Goal: Use online tool/utility: Utilize a website feature to perform a specific function

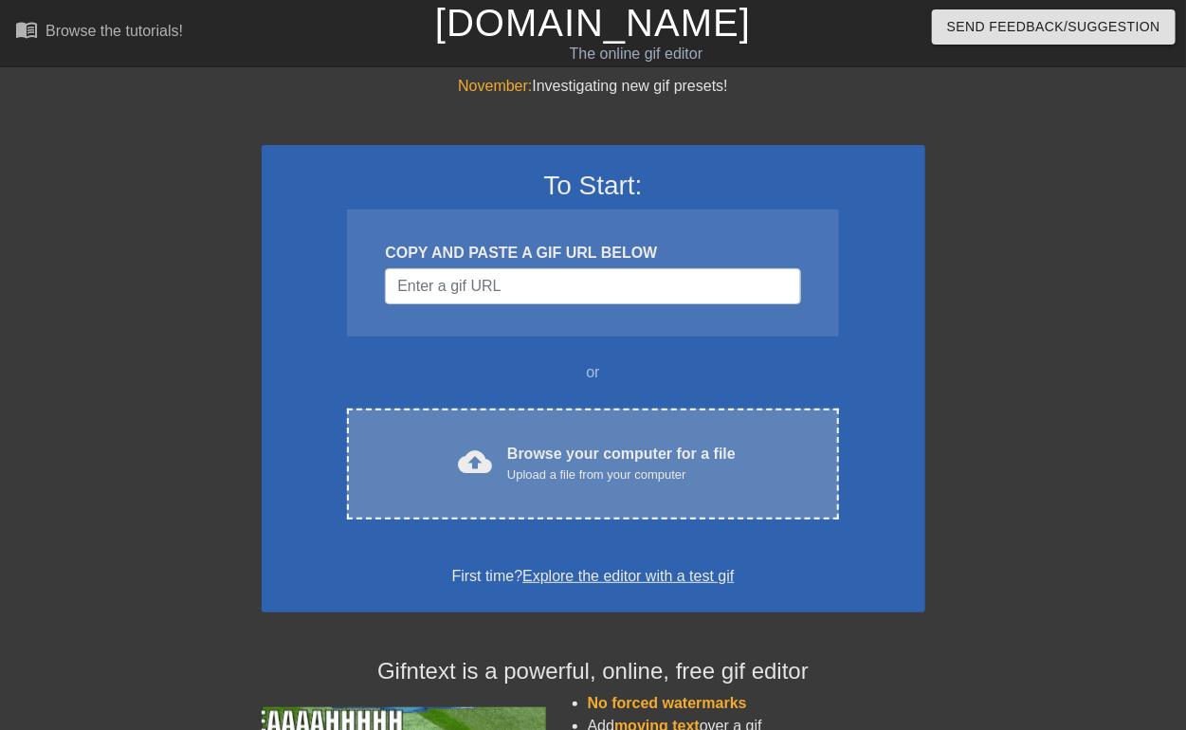
click at [610, 476] on div "Upload a file from your computer" at bounding box center [621, 475] width 229 height 19
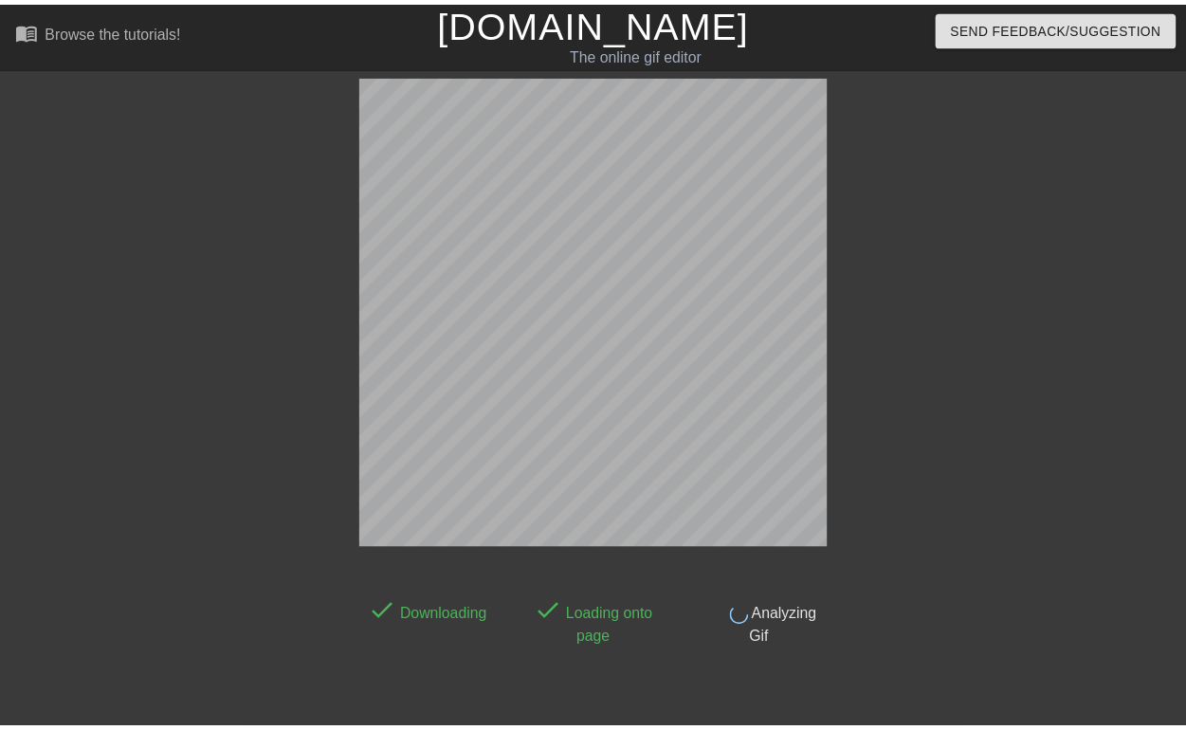
scroll to position [46, 0]
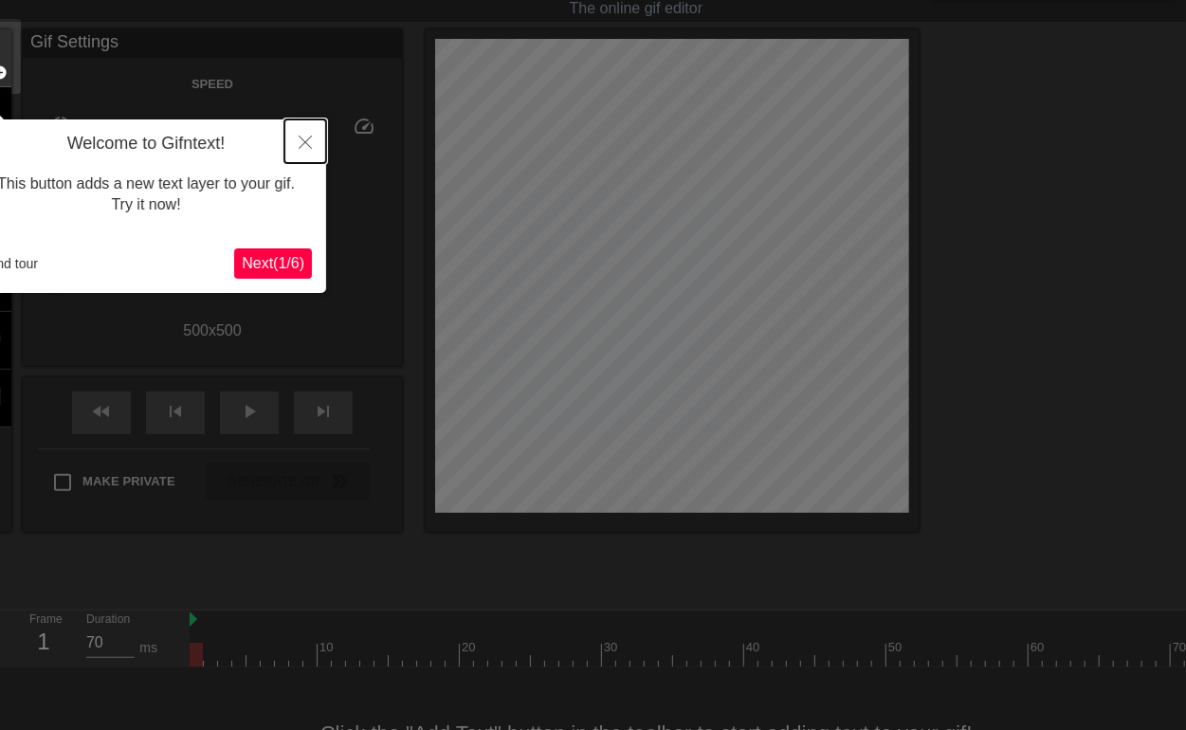
click at [311, 137] on icon "Close" at bounding box center [305, 142] width 13 height 13
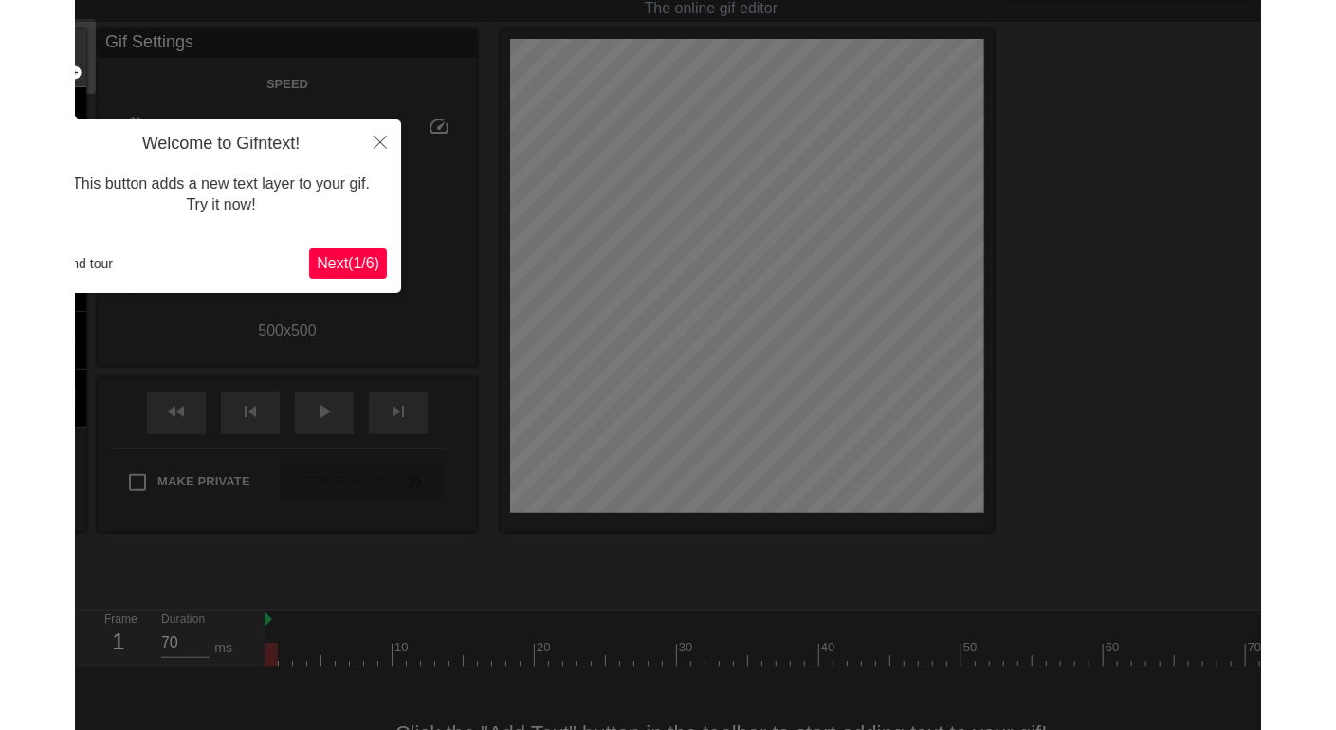
scroll to position [0, 0]
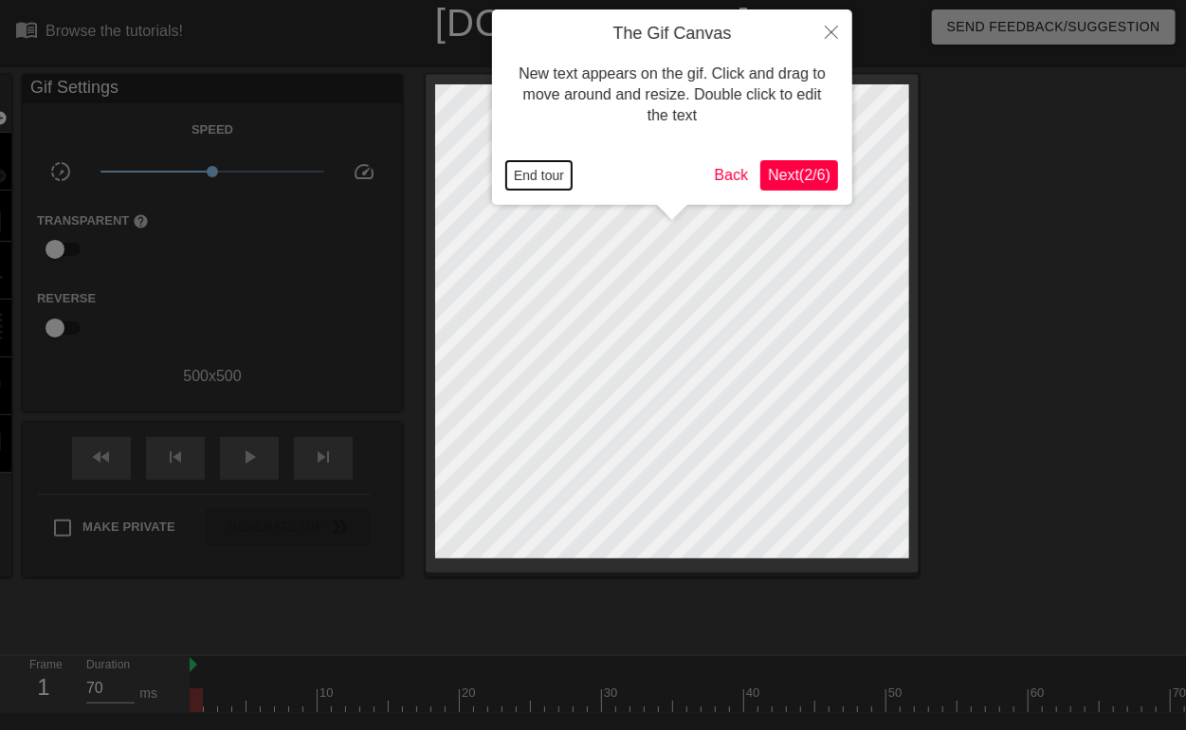
click at [543, 174] on button "End tour" at bounding box center [538, 175] width 65 height 28
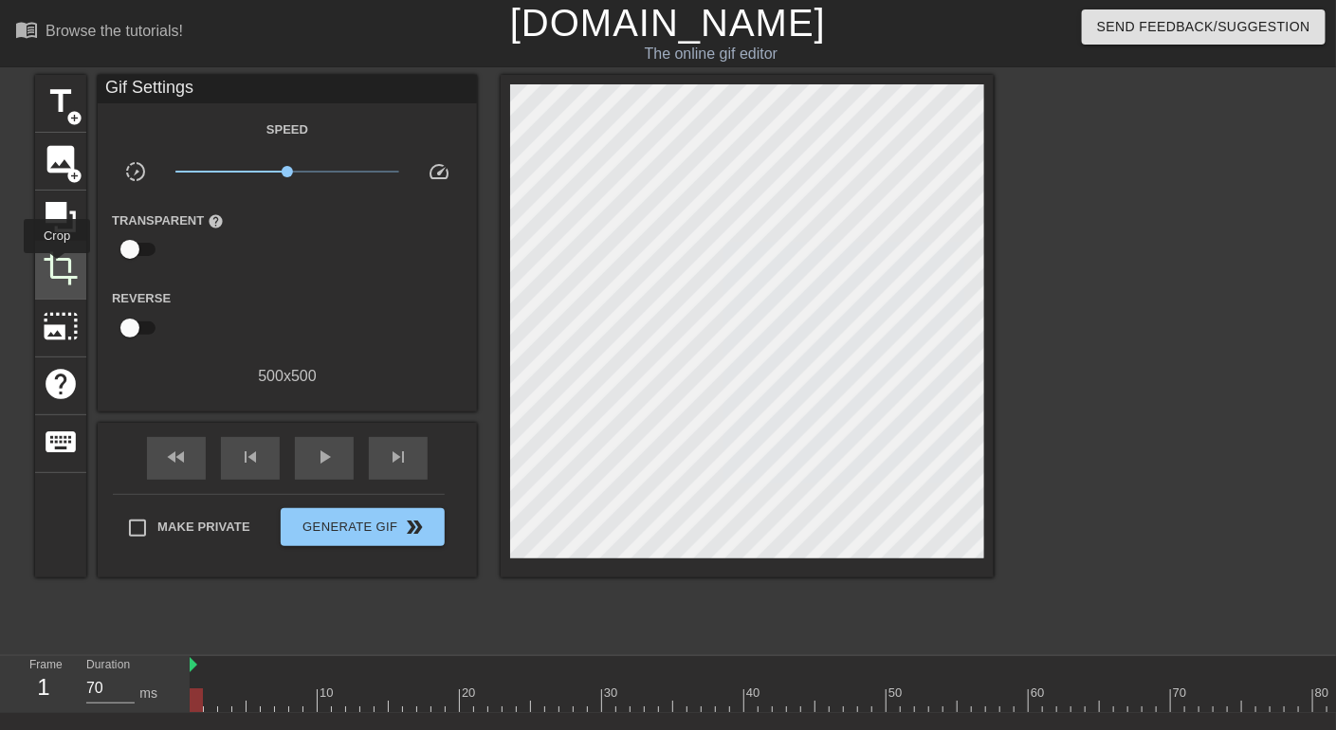
click at [57, 266] on span "crop" at bounding box center [61, 268] width 36 height 36
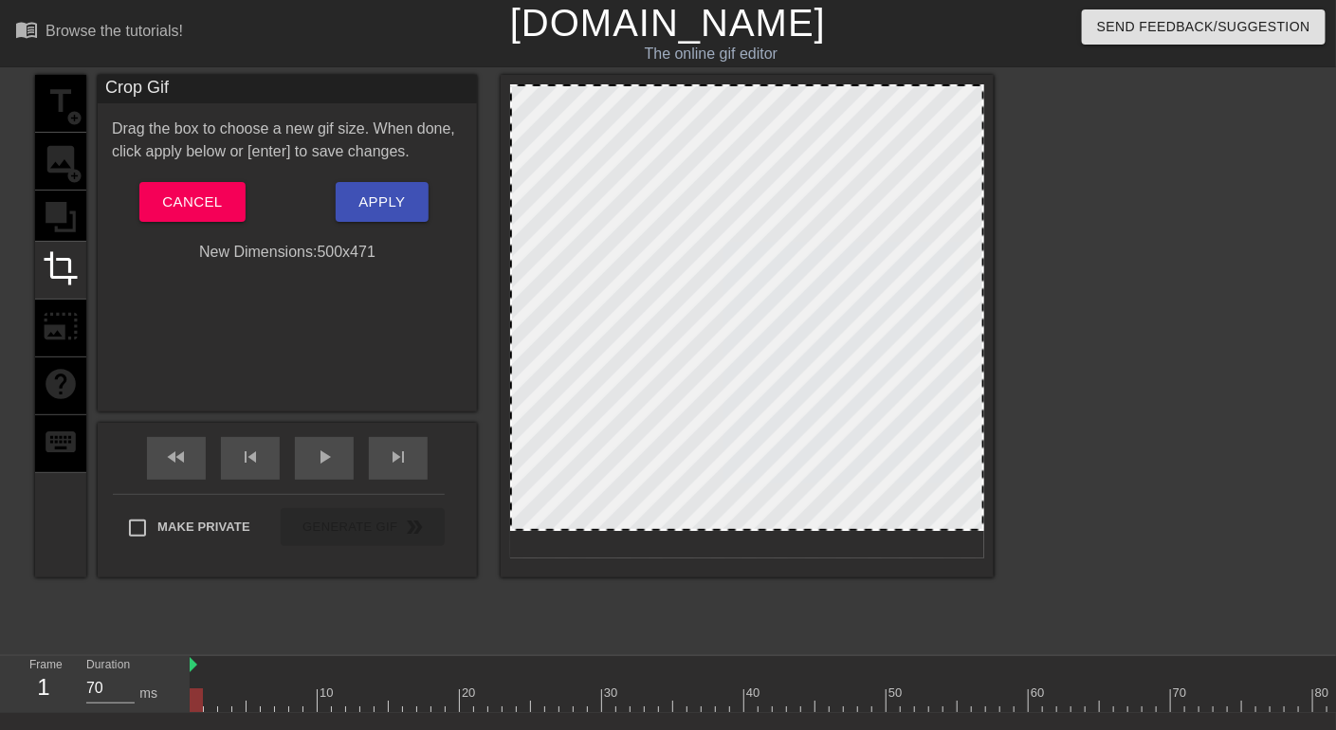
drag, startPoint x: 748, startPoint y: 556, endPoint x: 754, endPoint y: 528, distance: 28.1
click at [385, 197] on span "Apply" at bounding box center [381, 202] width 46 height 25
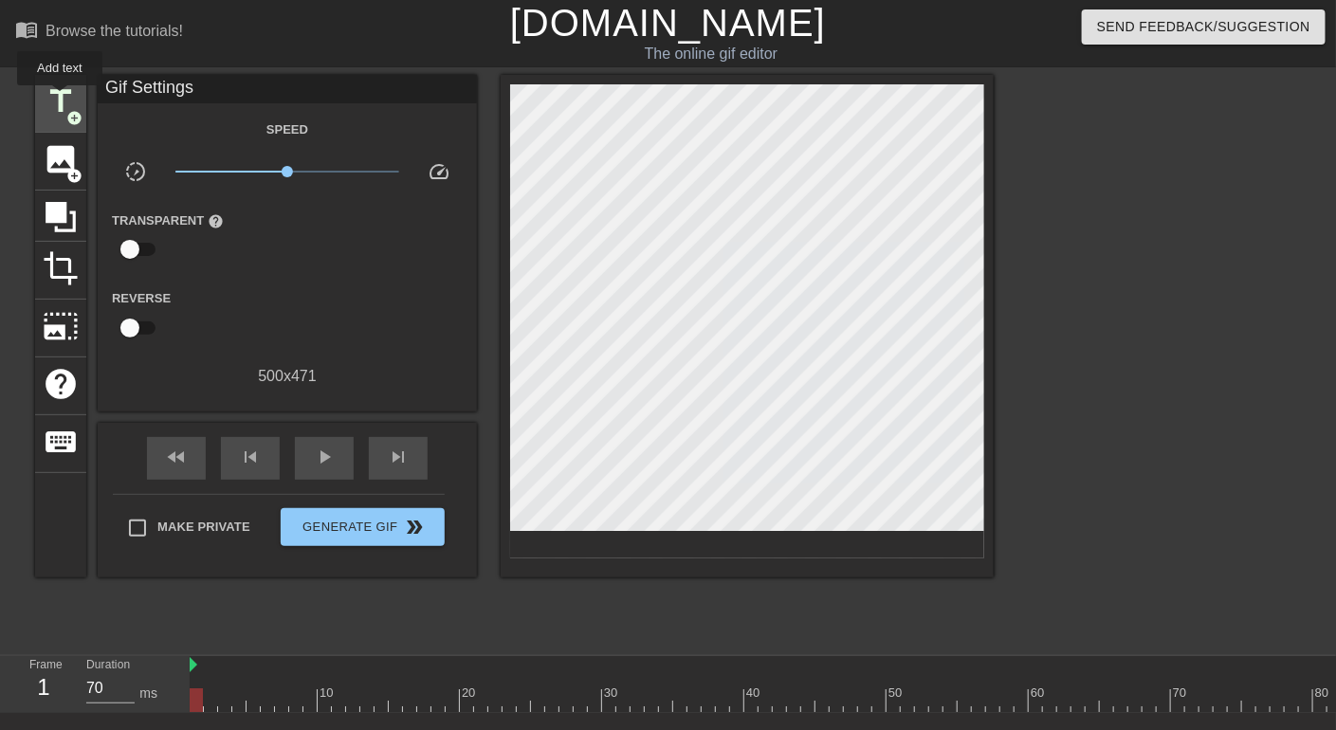
click at [60, 99] on span "title" at bounding box center [61, 101] width 36 height 36
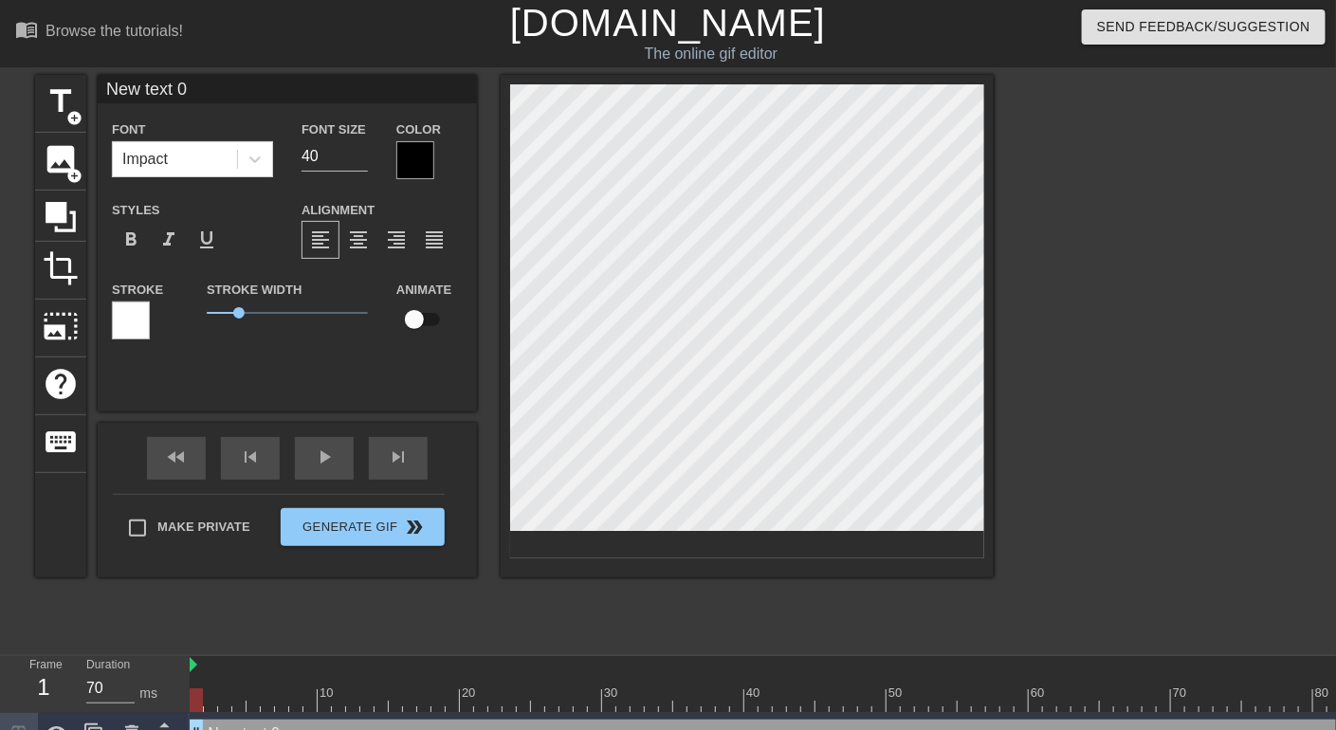
scroll to position [2, 2]
type input "ㄘ"
type textarea "ㄘ"
type input "h"
type textarea "h"
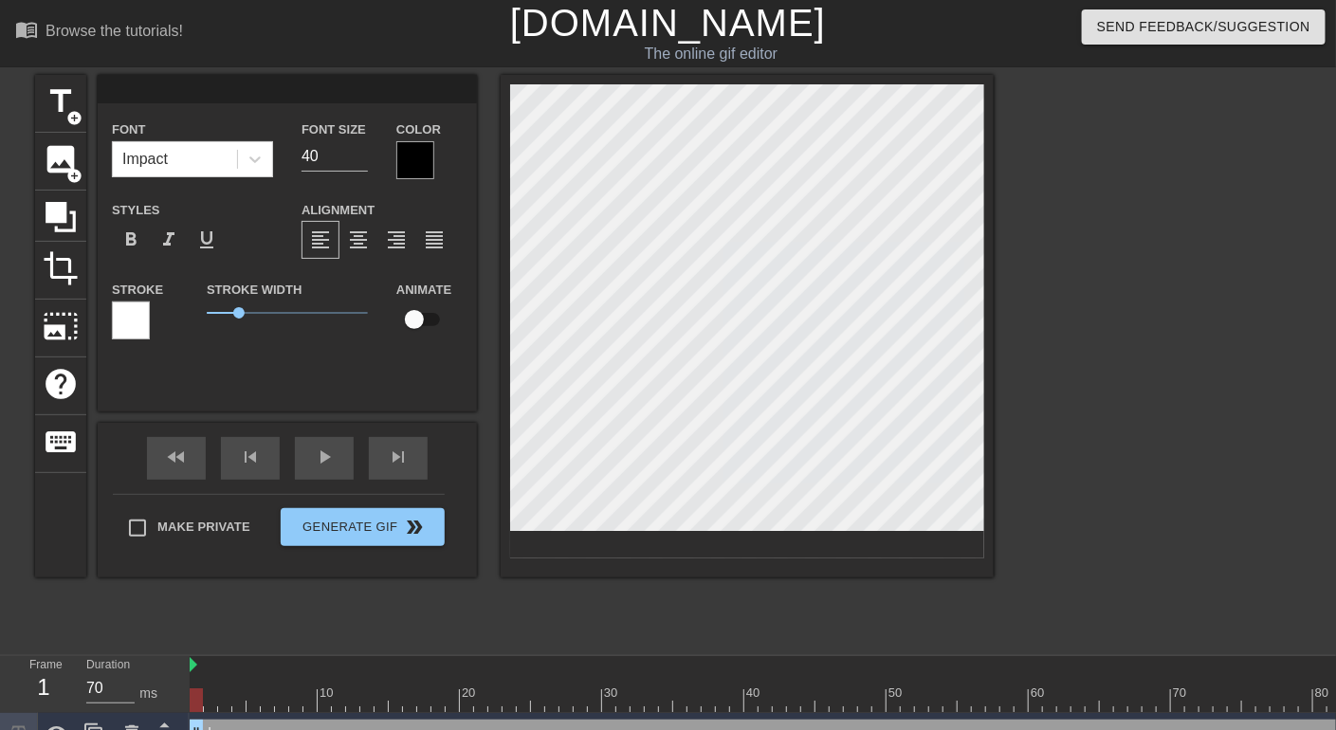
scroll to position [1, 1]
type input "H"
type textarea "H"
type input "Hi"
type textarea "Hi"
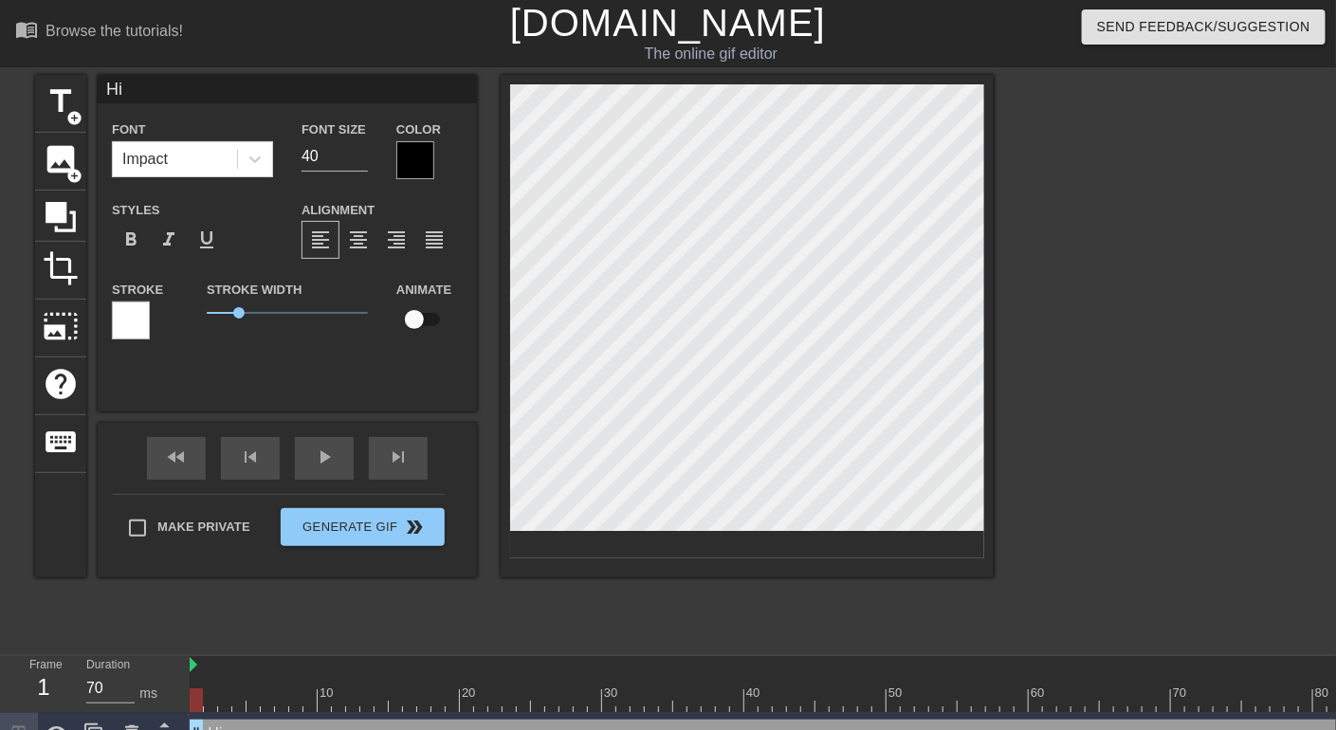
type input "Hi"
type textarea "Hi"
type input "Hi X"
type textarea "Hi X"
type input "Hi [PERSON_NAME]"
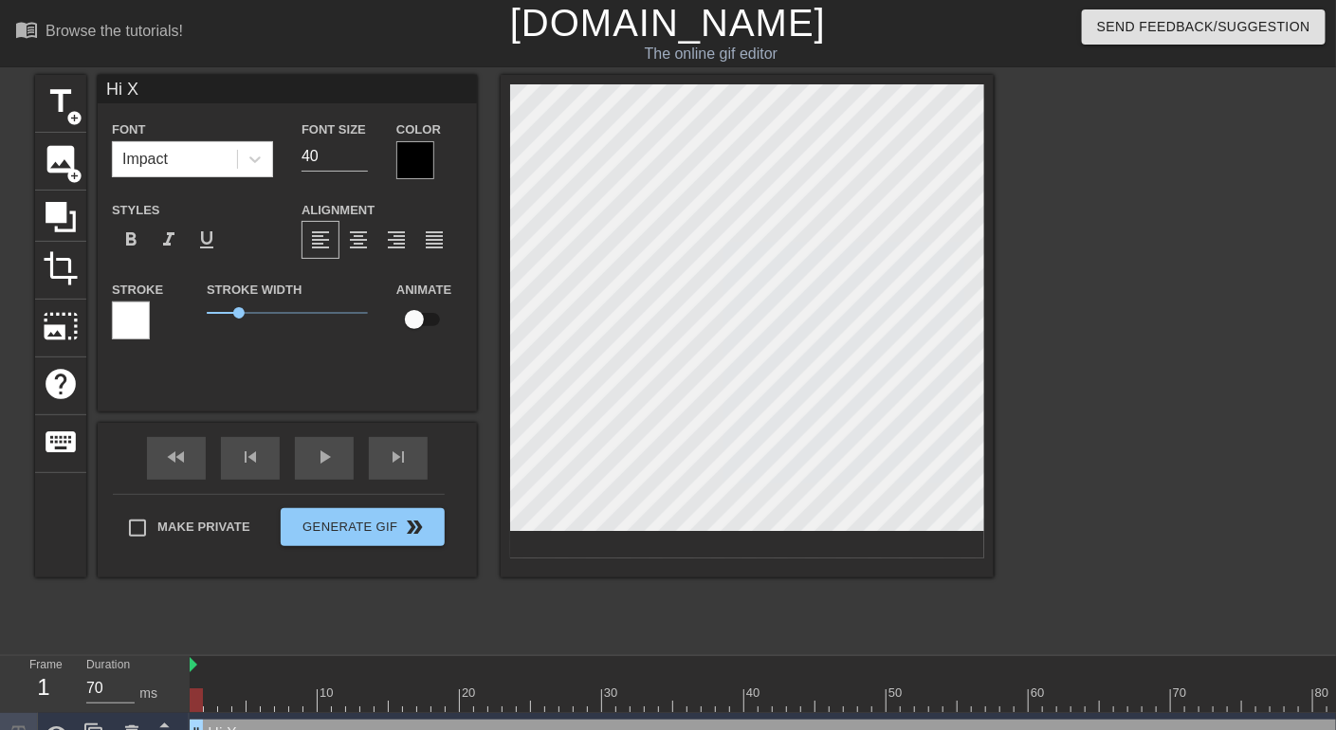
type textarea "Hi [PERSON_NAME]"
type input "Hi XUP"
type textarea "Hi XUP"
type input "Hi XUP6"
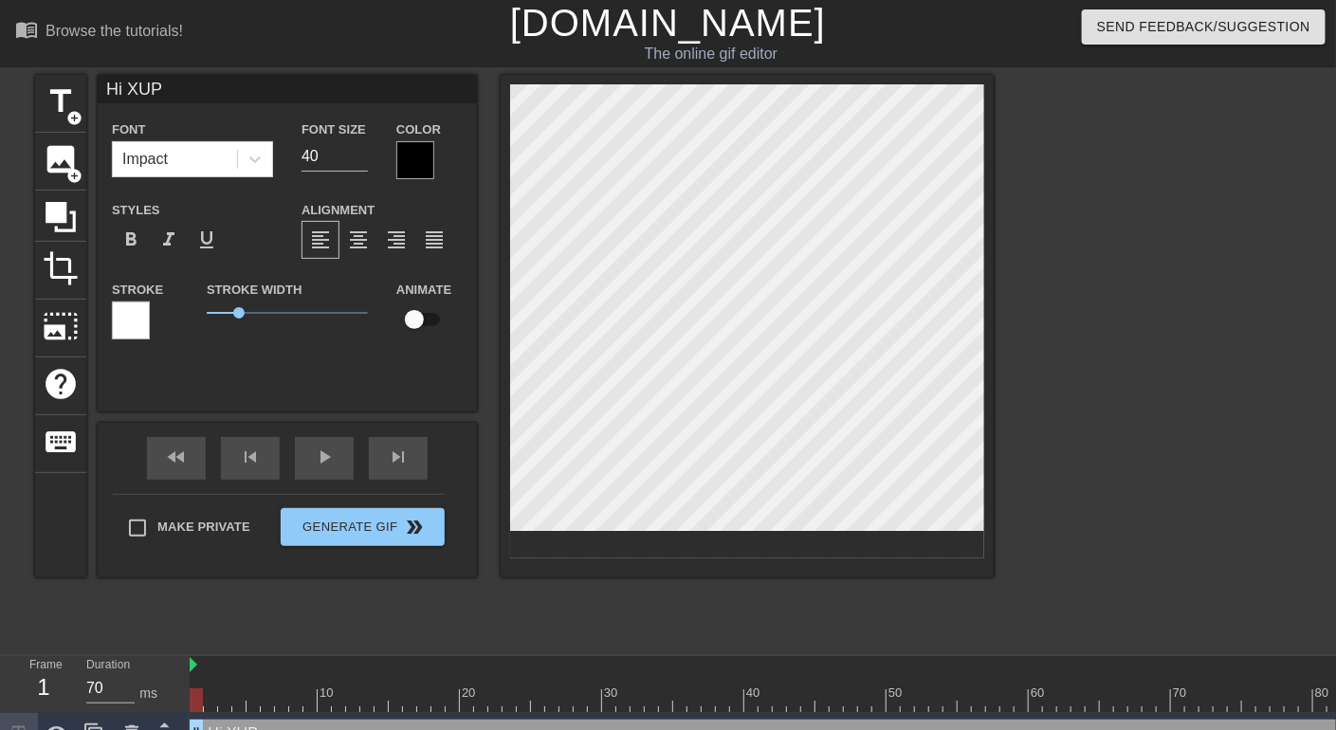
type textarea "Hi XUP6"
type input "Hi XUP"
type textarea "Hi XUP"
type input "Hi [PERSON_NAME]"
type textarea "Hi [PERSON_NAME]"
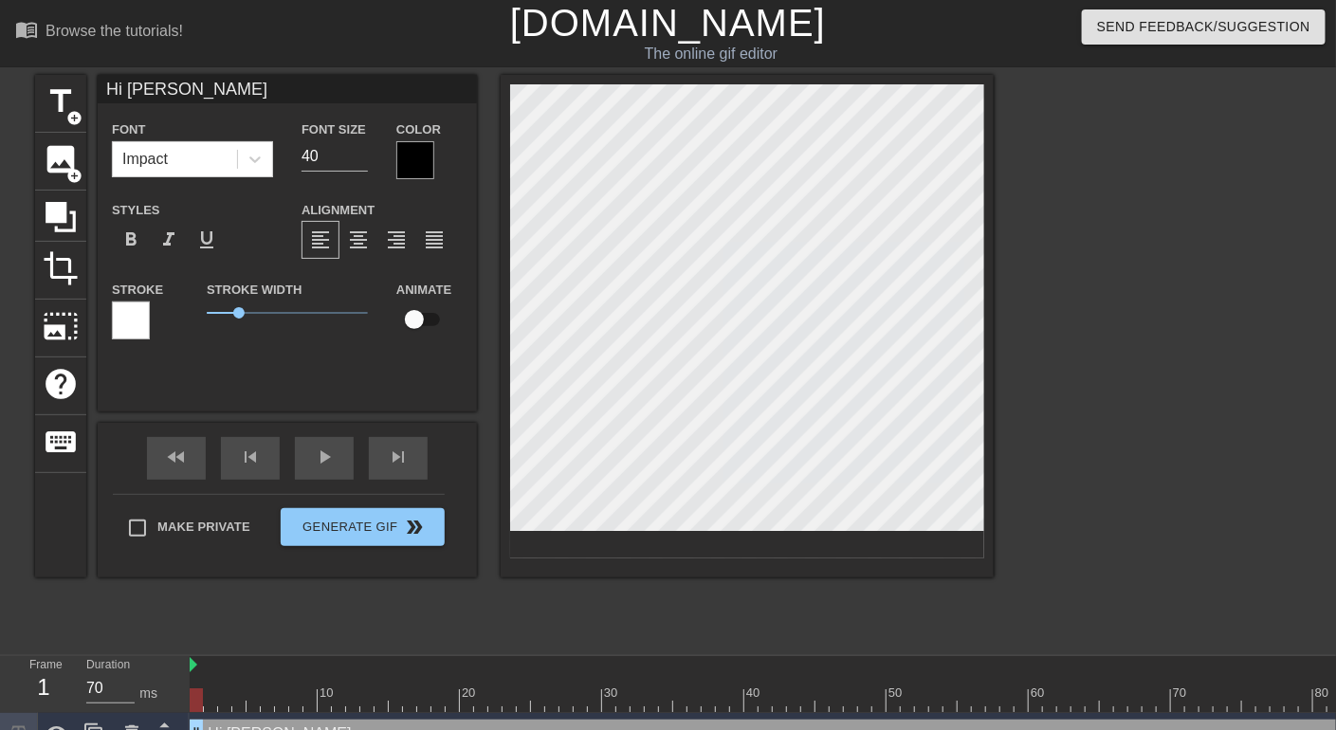
type input "Hi X"
type textarea "Hi X"
type input "Hi"
type textarea "Hi"
type input "Hi ㄌ"
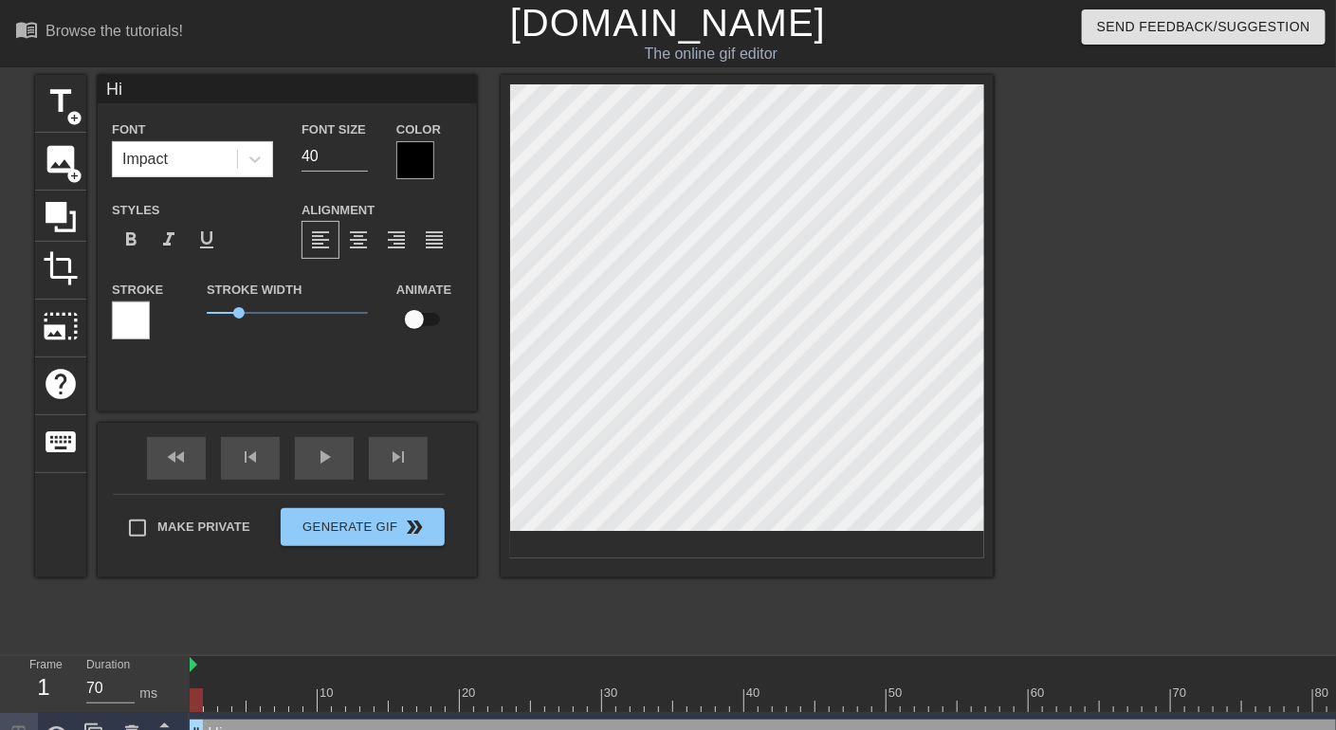
type textarea "Hi ㄌ"
type input "Hi ㄌㄧ"
type textarea "Hi ㄌㄧ"
type input "Hi ㄌㄧㄣ"
type textarea "Hi ㄌㄧㄣ"
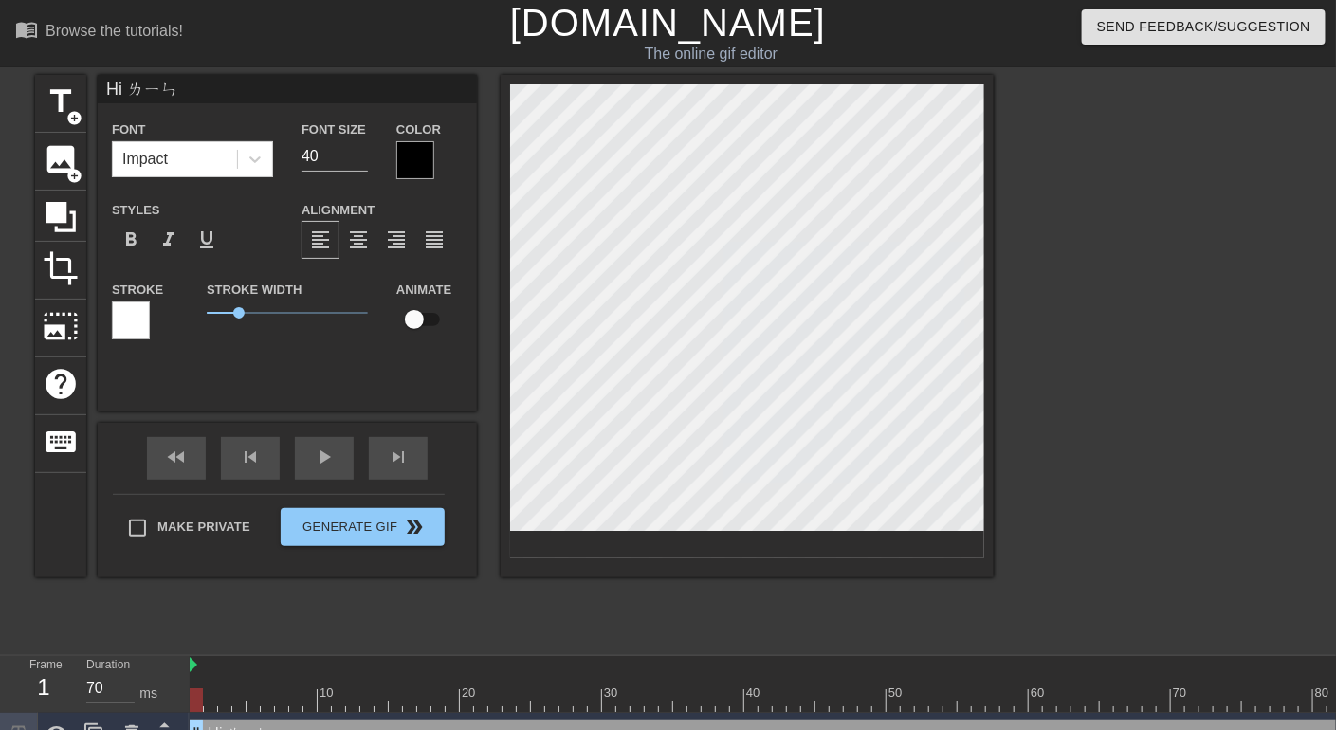
type input "Hi [PERSON_NAME]"
type textarea "Hi [PERSON_NAME]"
type input "Hi [PERSON_NAME]"
type textarea "Hi [PERSON_NAME]"
type input "Hi [PERSON_NAME]ㄊㄞ"
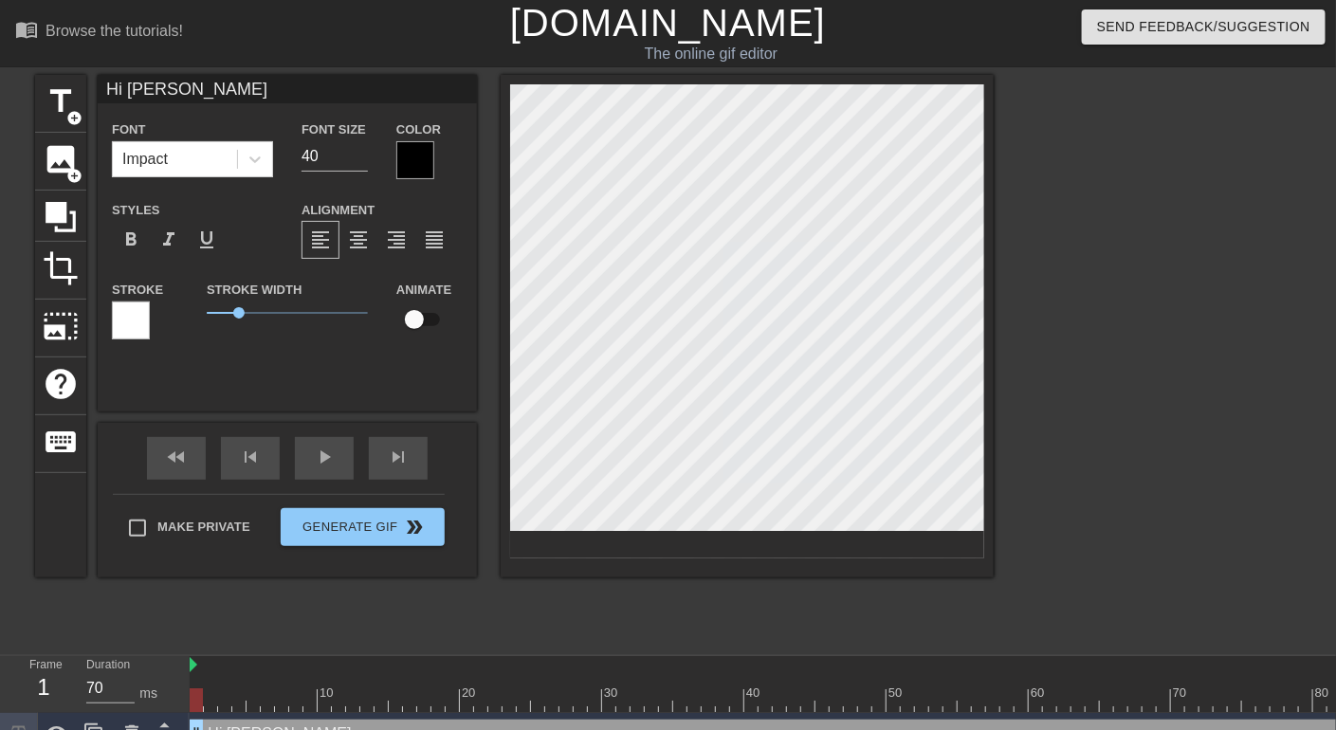
type textarea "Hi [PERSON_NAME]ㄊㄞ"
type input "Hi [PERSON_NAME]"
type textarea "Hi [PERSON_NAME]"
type input "Hi [PERSON_NAME]"
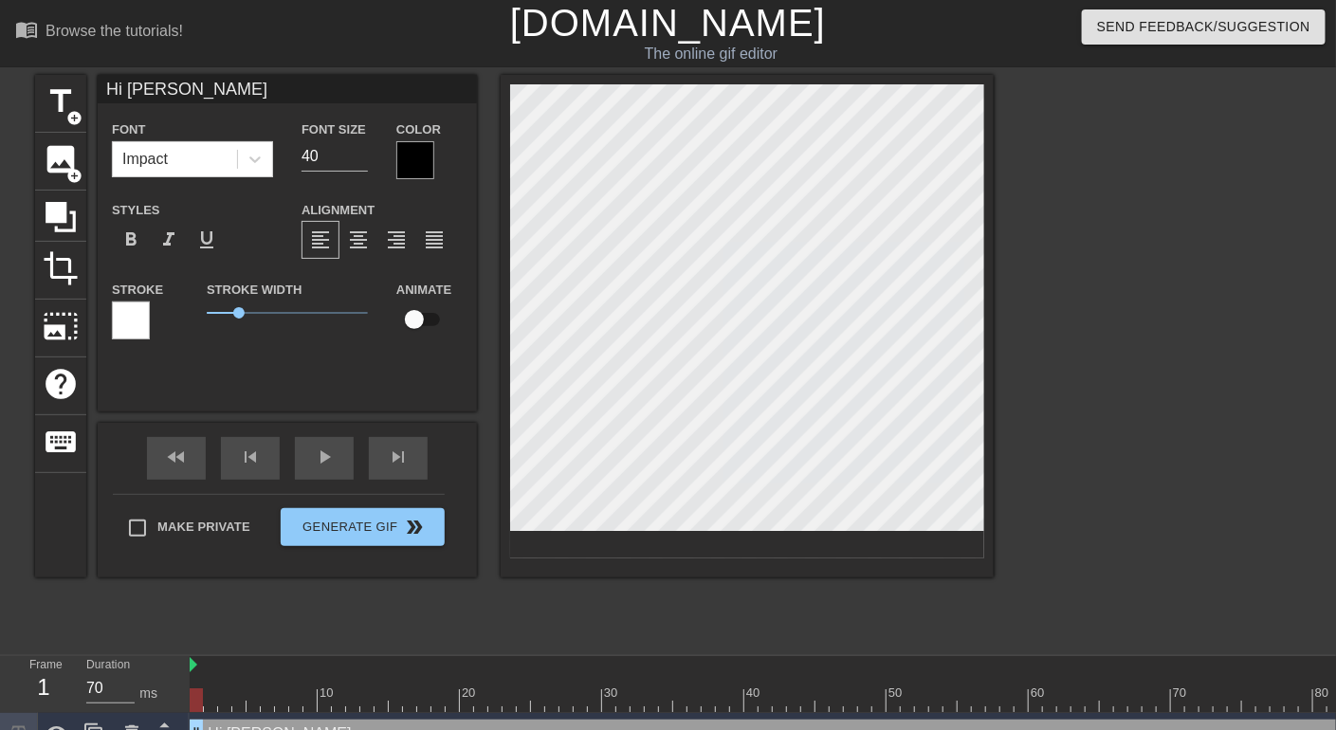
type textarea "Hi [PERSON_NAME]"
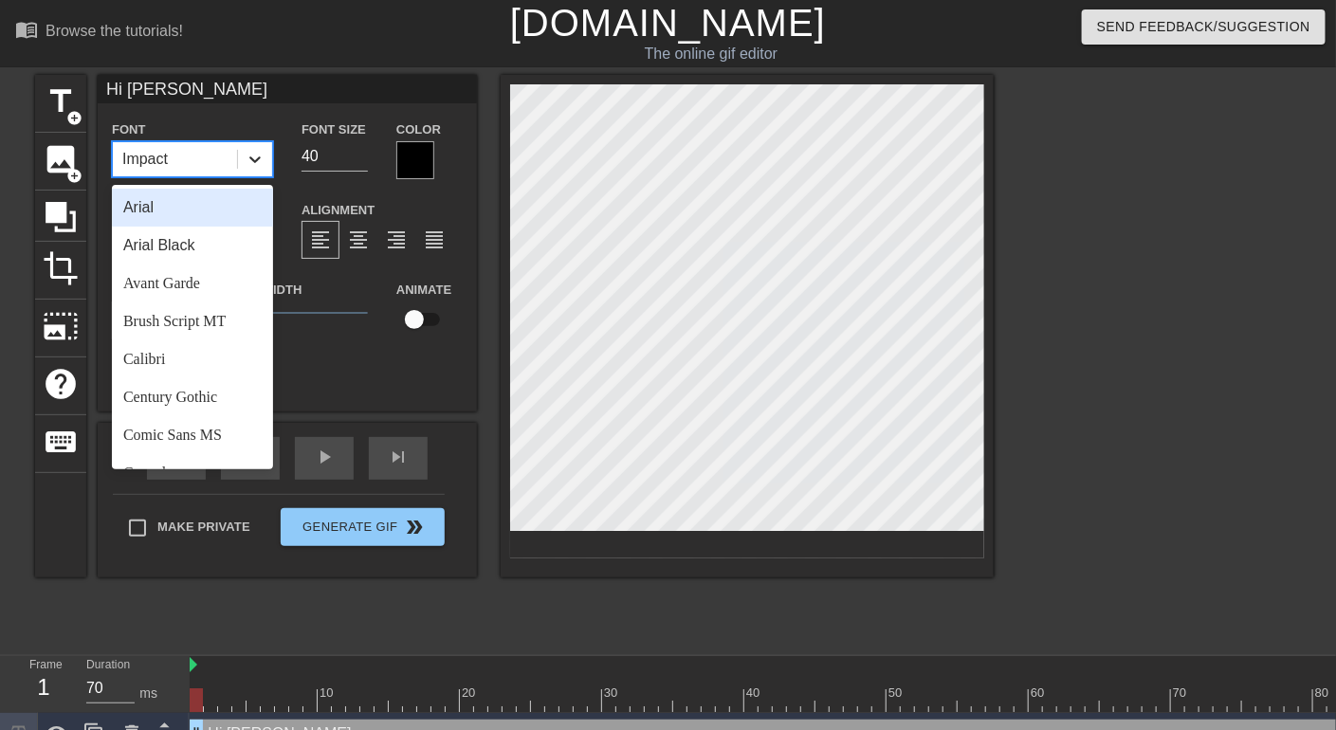
click at [263, 170] on div at bounding box center [255, 159] width 34 height 34
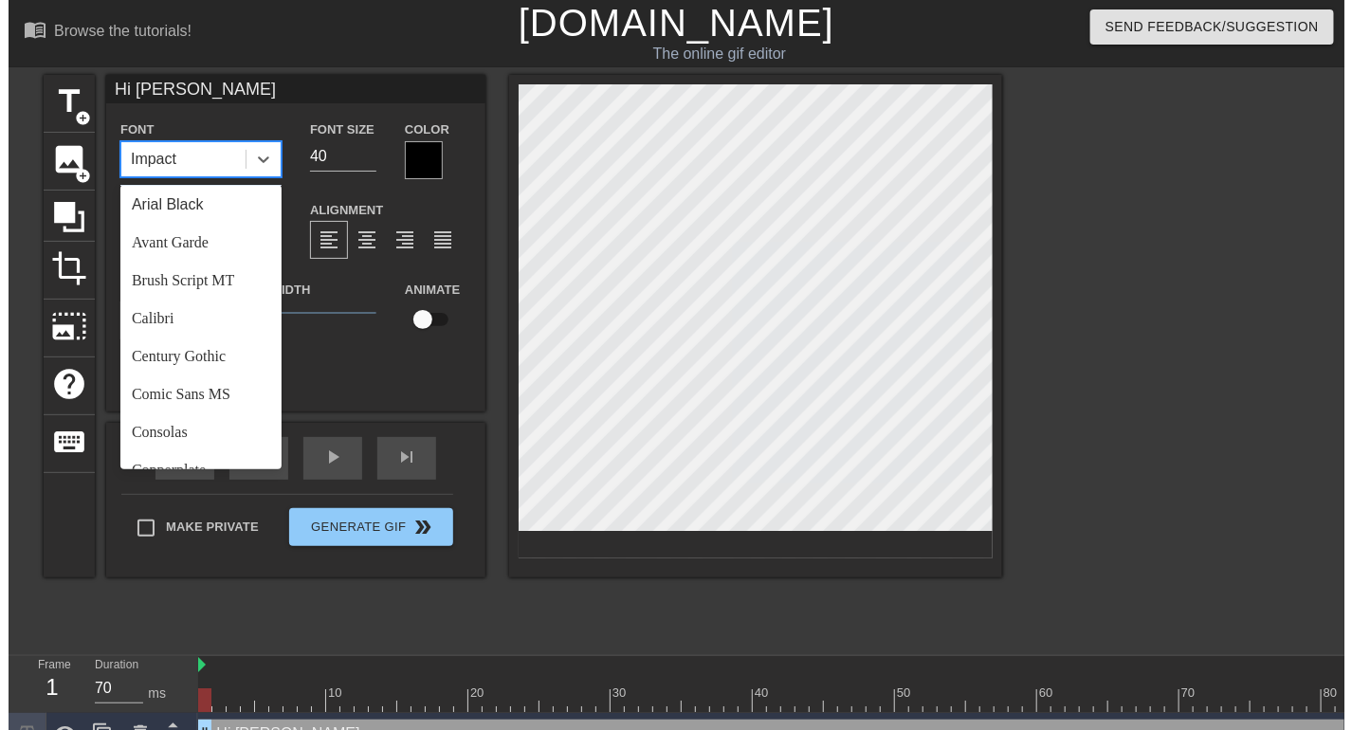
scroll to position [61, 0]
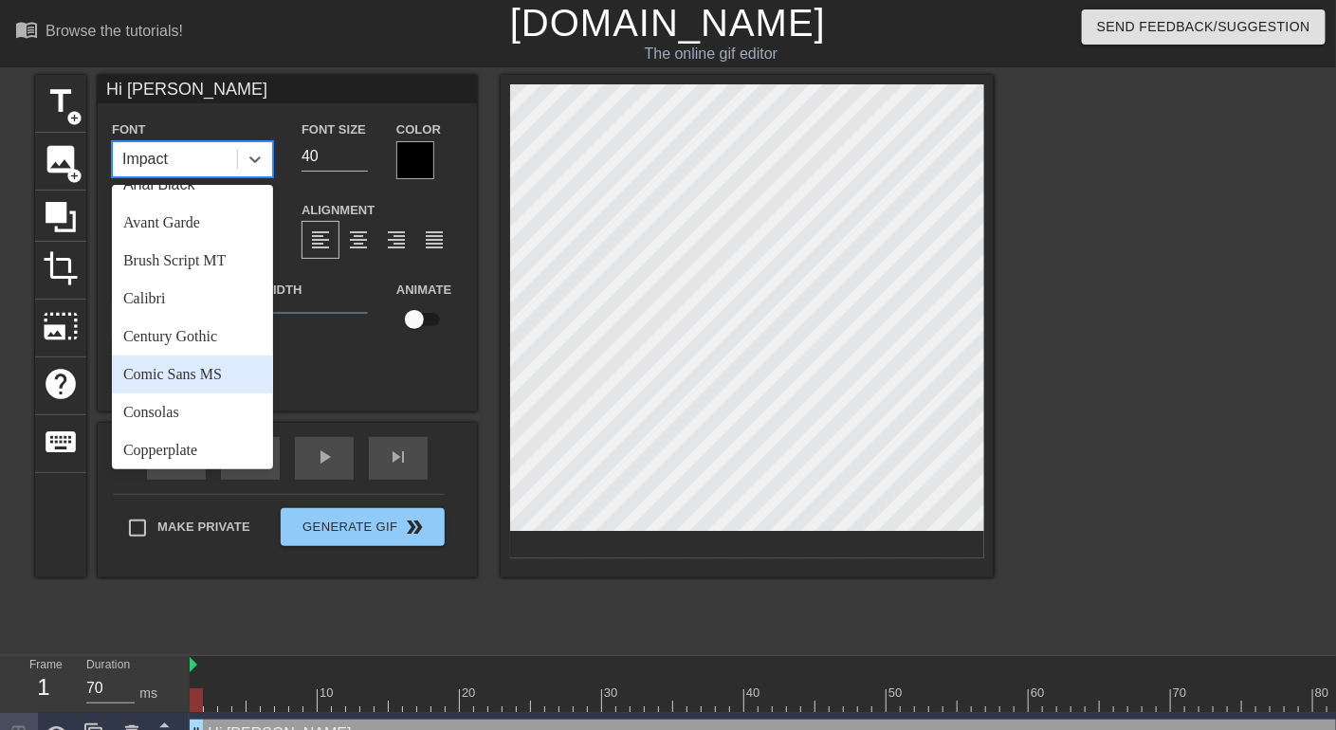
click at [183, 384] on div "Comic Sans MS" at bounding box center [192, 375] width 161 height 38
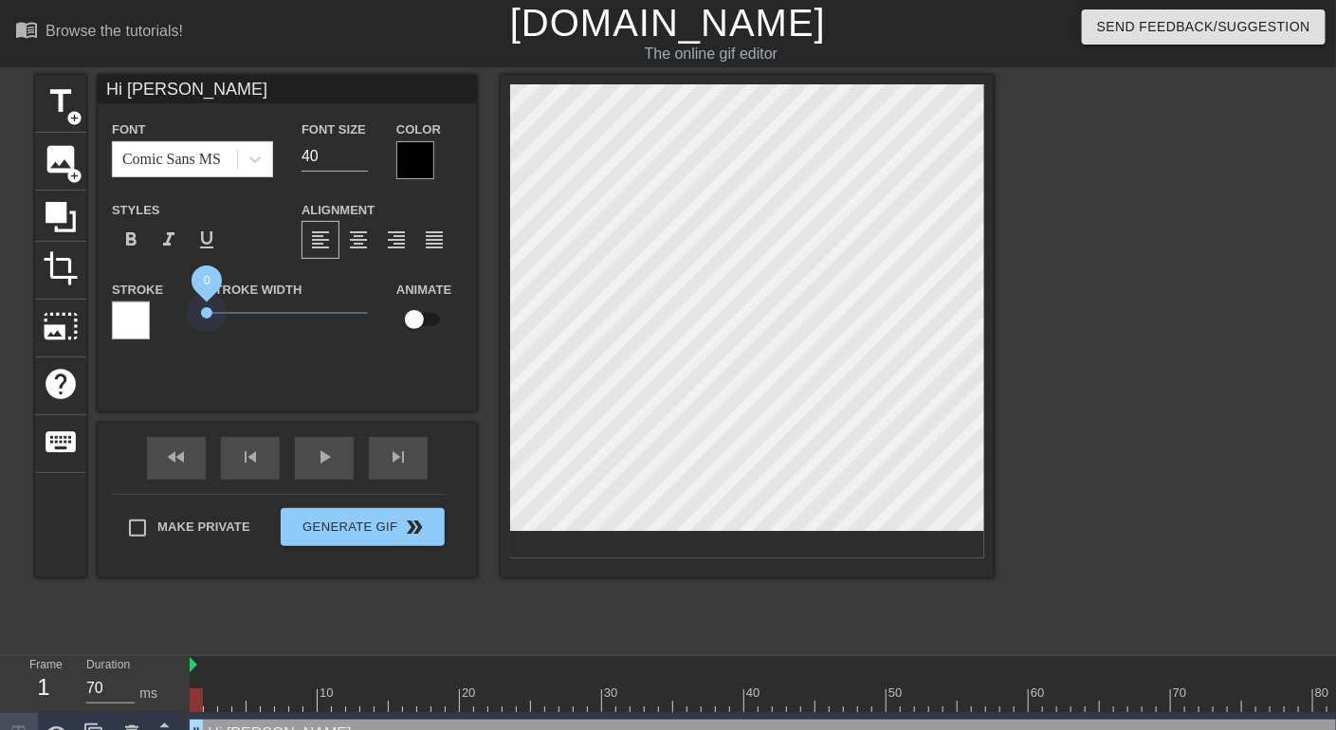
drag, startPoint x: 240, startPoint y: 314, endPoint x: 196, endPoint y: 321, distance: 44.3
click at [196, 321] on div "Stroke Width 0" at bounding box center [288, 317] width 190 height 79
click at [257, 165] on icon at bounding box center [255, 159] width 19 height 19
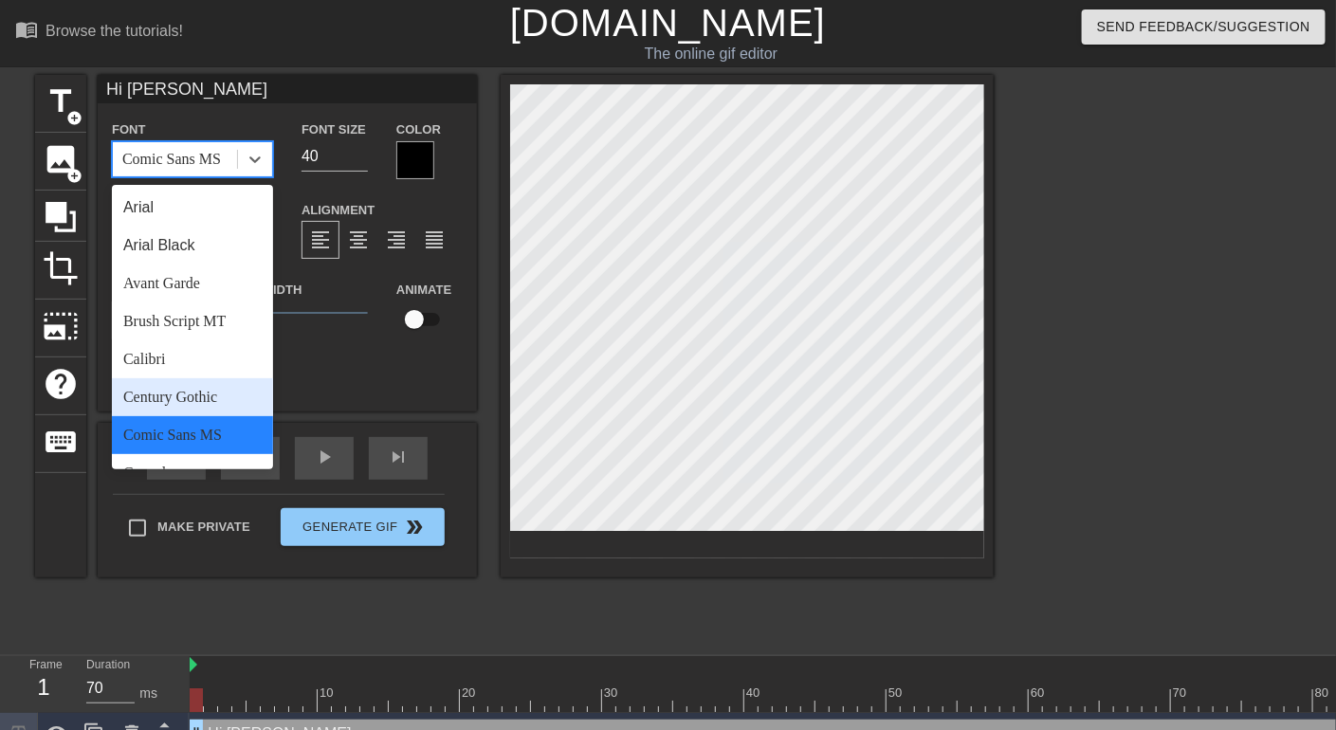
click at [200, 395] on div "Century Gothic" at bounding box center [192, 397] width 161 height 38
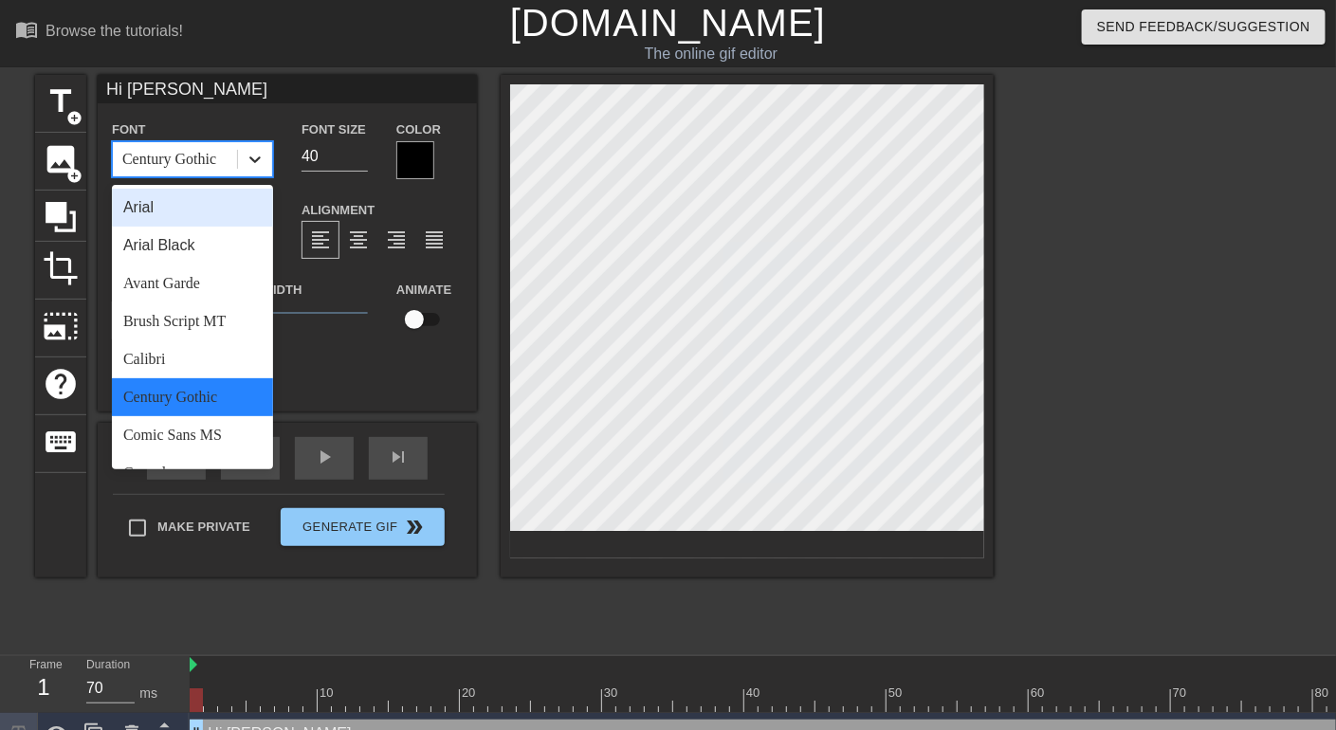
click at [260, 151] on icon at bounding box center [255, 159] width 19 height 19
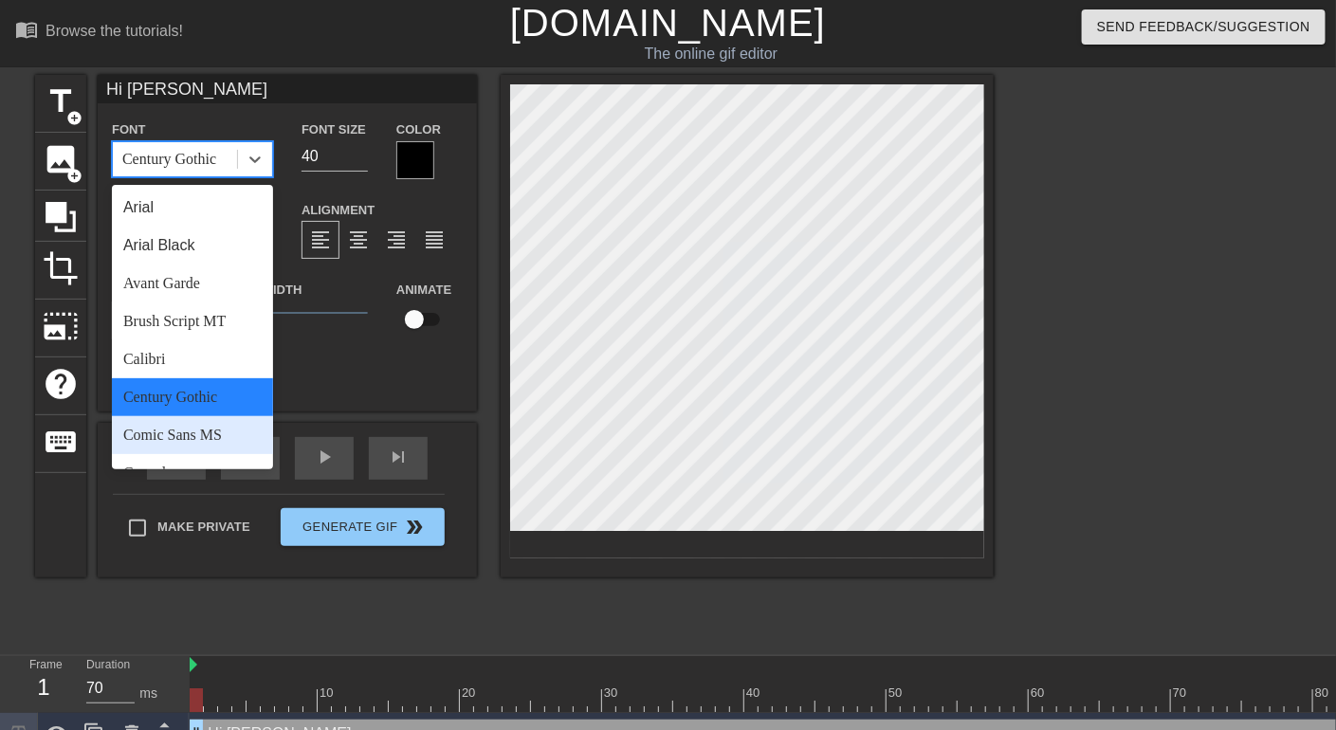
click at [171, 445] on div "Comic Sans MS" at bounding box center [192, 435] width 161 height 38
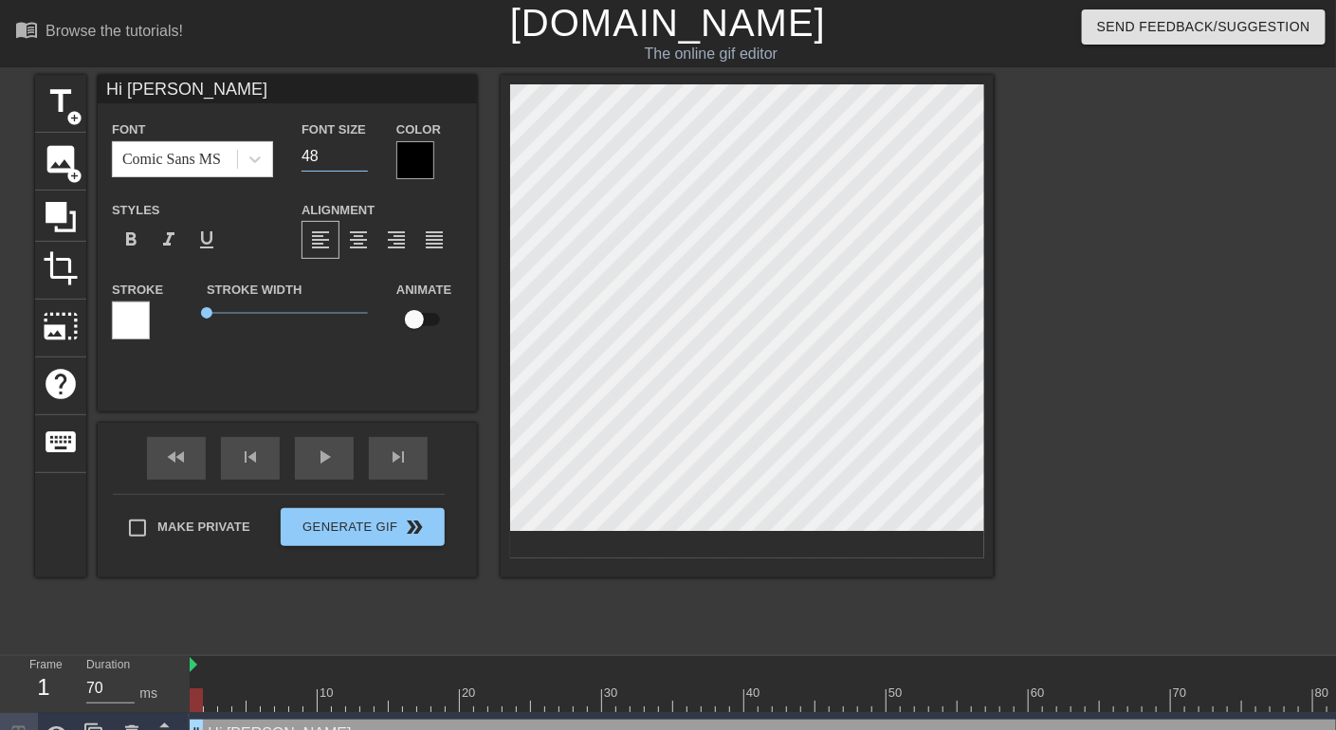
type input "48"
click at [358, 150] on input "48" at bounding box center [335, 156] width 66 height 30
click at [423, 159] on div at bounding box center [415, 160] width 38 height 38
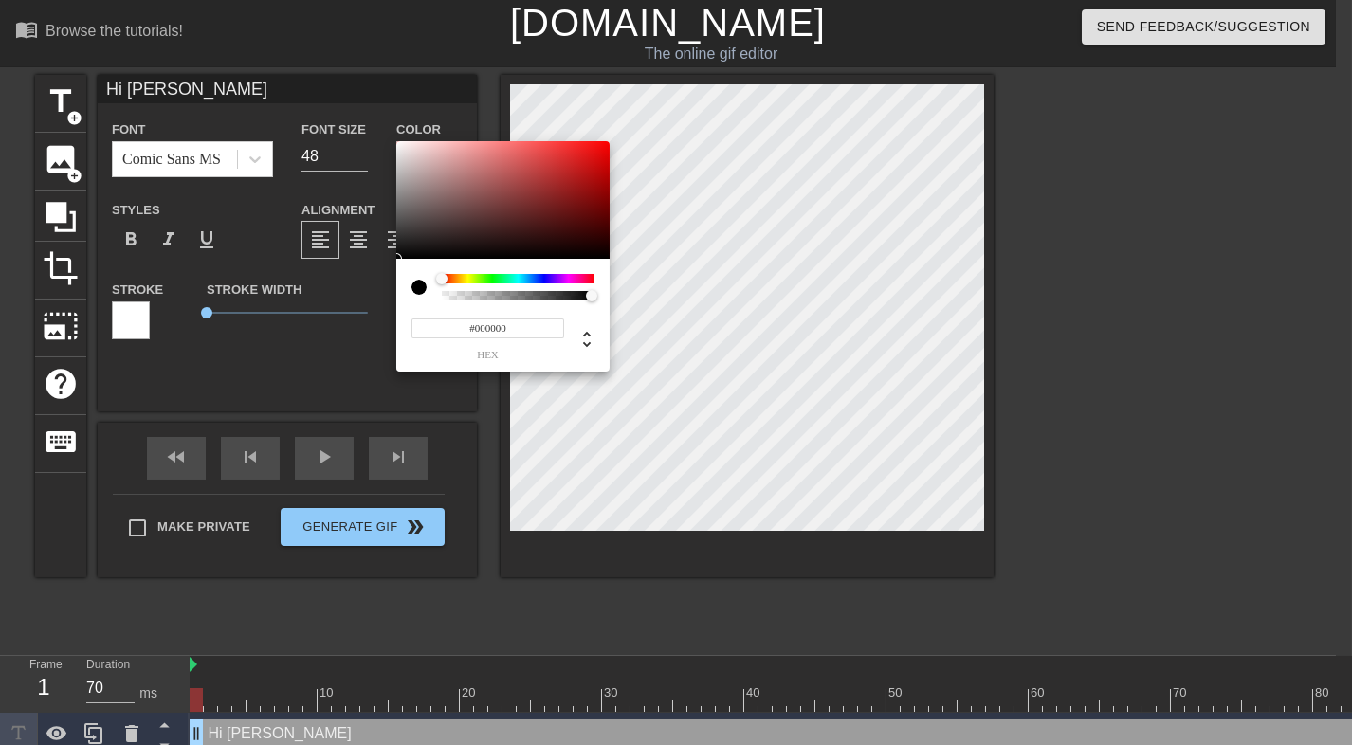
type input "#F1E7E7"
click at [405, 148] on div at bounding box center [502, 200] width 213 height 118
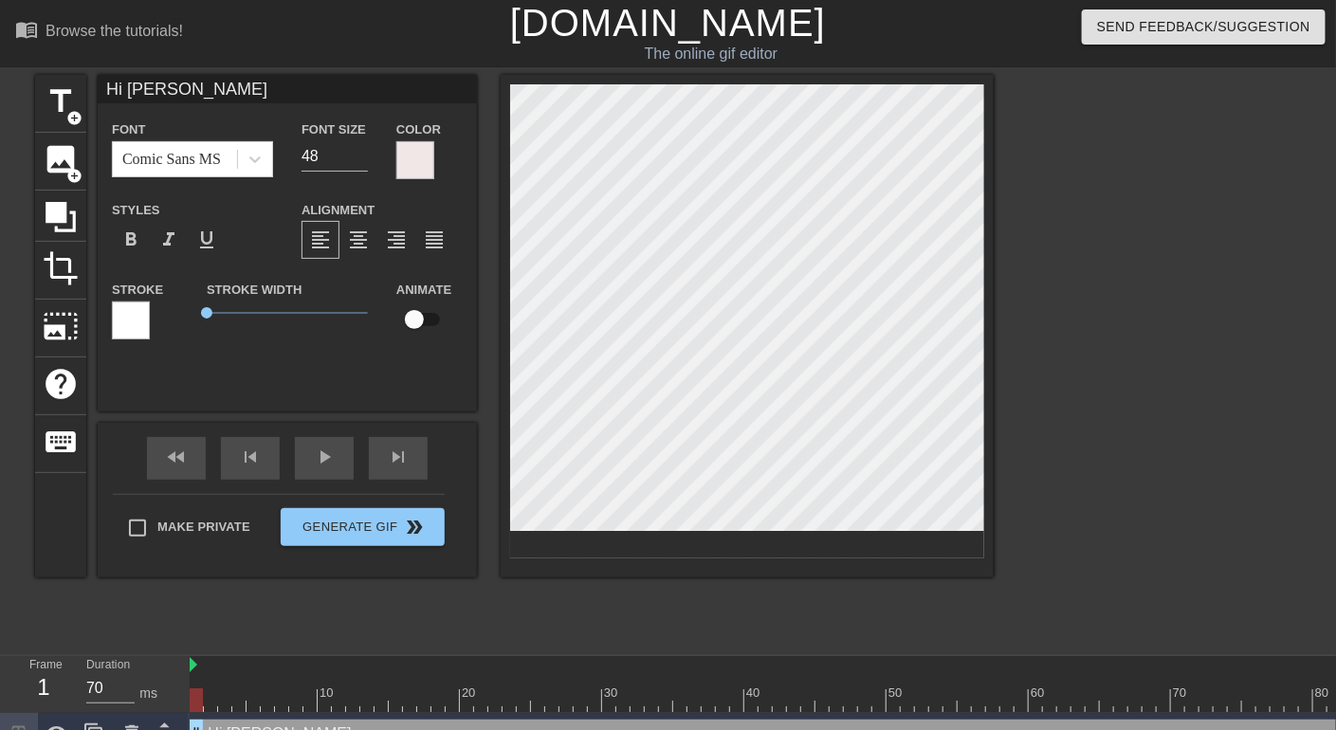
click at [1074, 255] on div at bounding box center [1159, 359] width 284 height 569
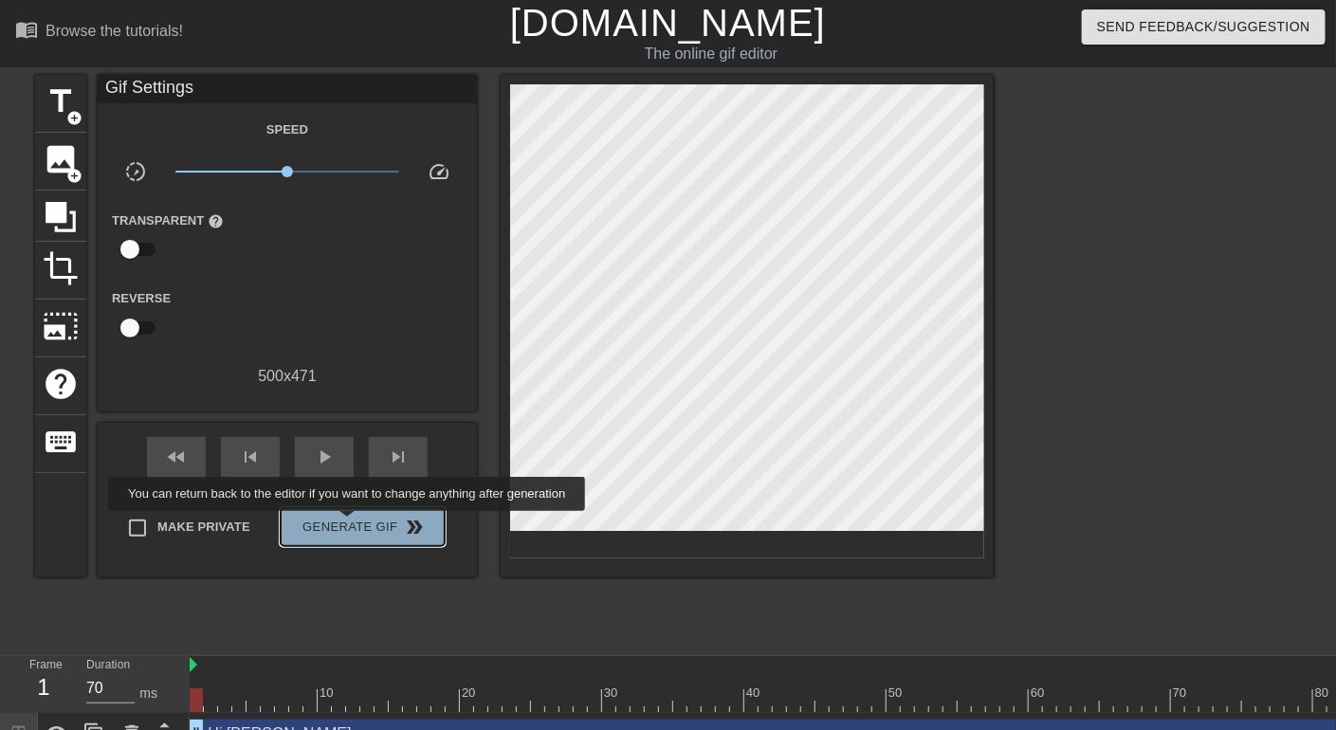
click at [349, 524] on span "Generate Gif double_arrow" at bounding box center [362, 527] width 149 height 23
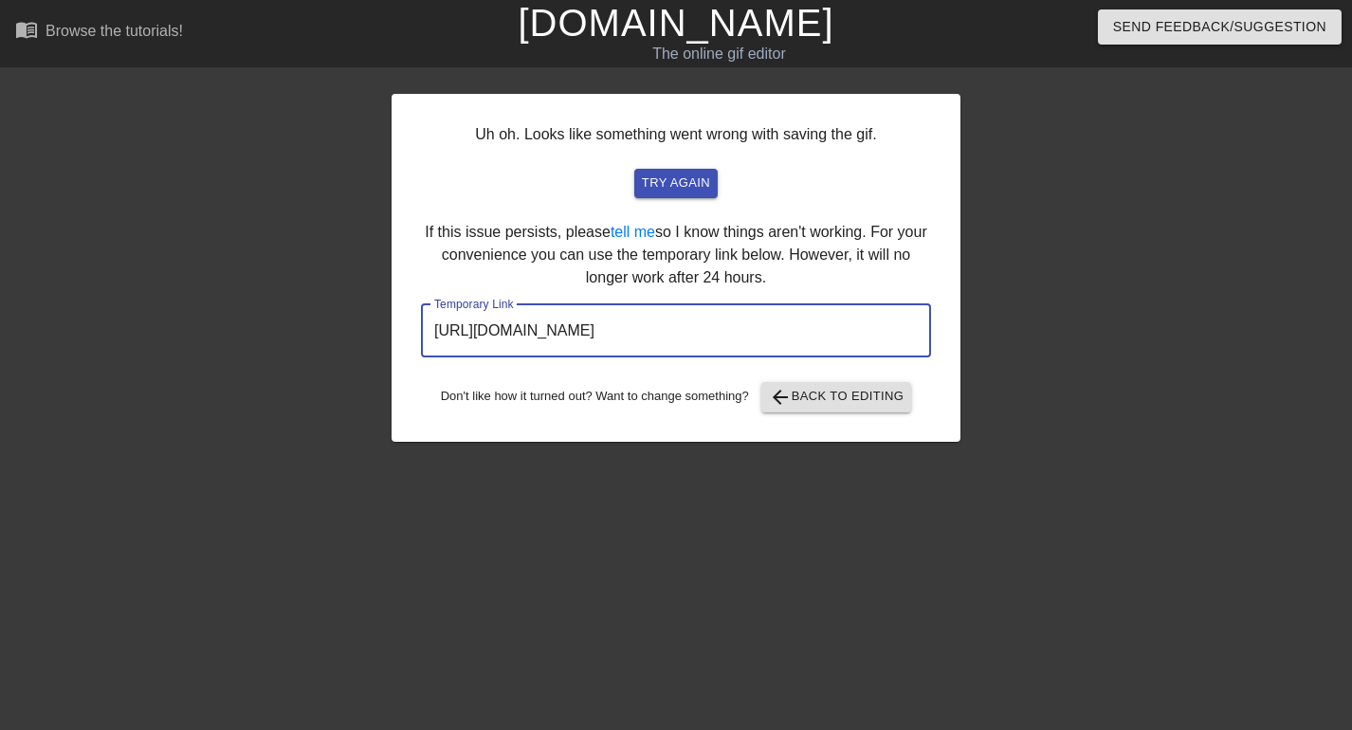
click at [849, 325] on input "[URL][DOMAIN_NAME]" at bounding box center [676, 330] width 510 height 53
click at [888, 325] on input "[URL][DOMAIN_NAME]" at bounding box center [676, 330] width 510 height 53
click at [887, 325] on input "[URL][DOMAIN_NAME]" at bounding box center [676, 330] width 510 height 53
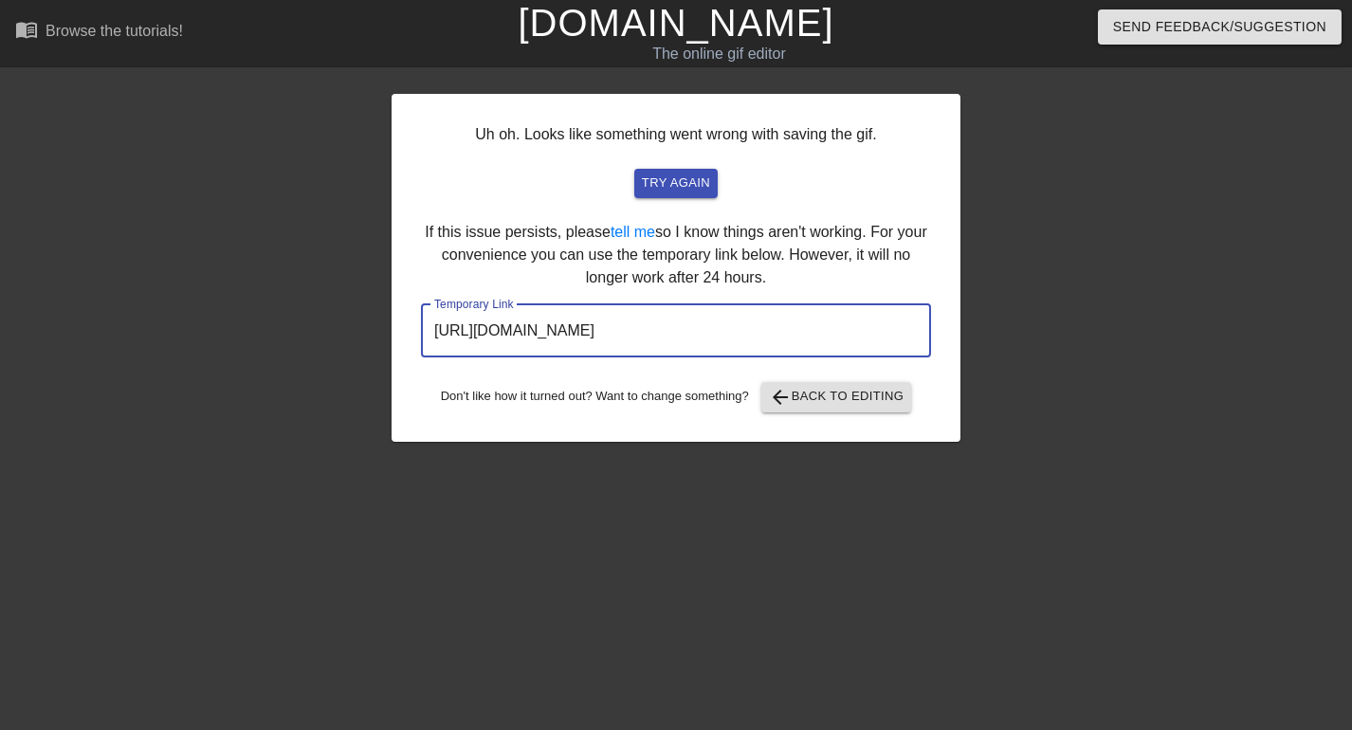
click at [887, 325] on input "[URL][DOMAIN_NAME]" at bounding box center [676, 330] width 510 height 53
click at [884, 325] on input "[URL][DOMAIN_NAME]" at bounding box center [676, 330] width 510 height 53
click at [644, 31] on link "[DOMAIN_NAME]" at bounding box center [676, 23] width 316 height 42
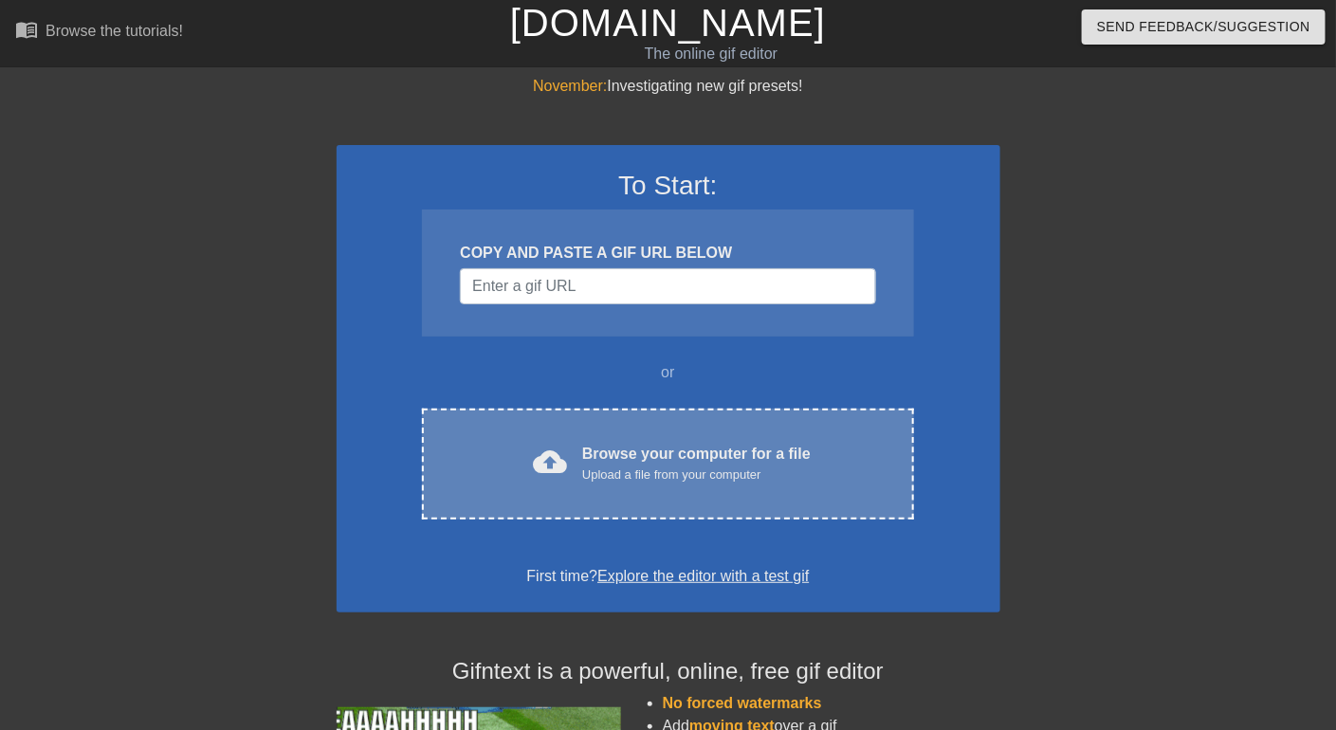
click at [688, 482] on div "Upload a file from your computer" at bounding box center [696, 475] width 229 height 19
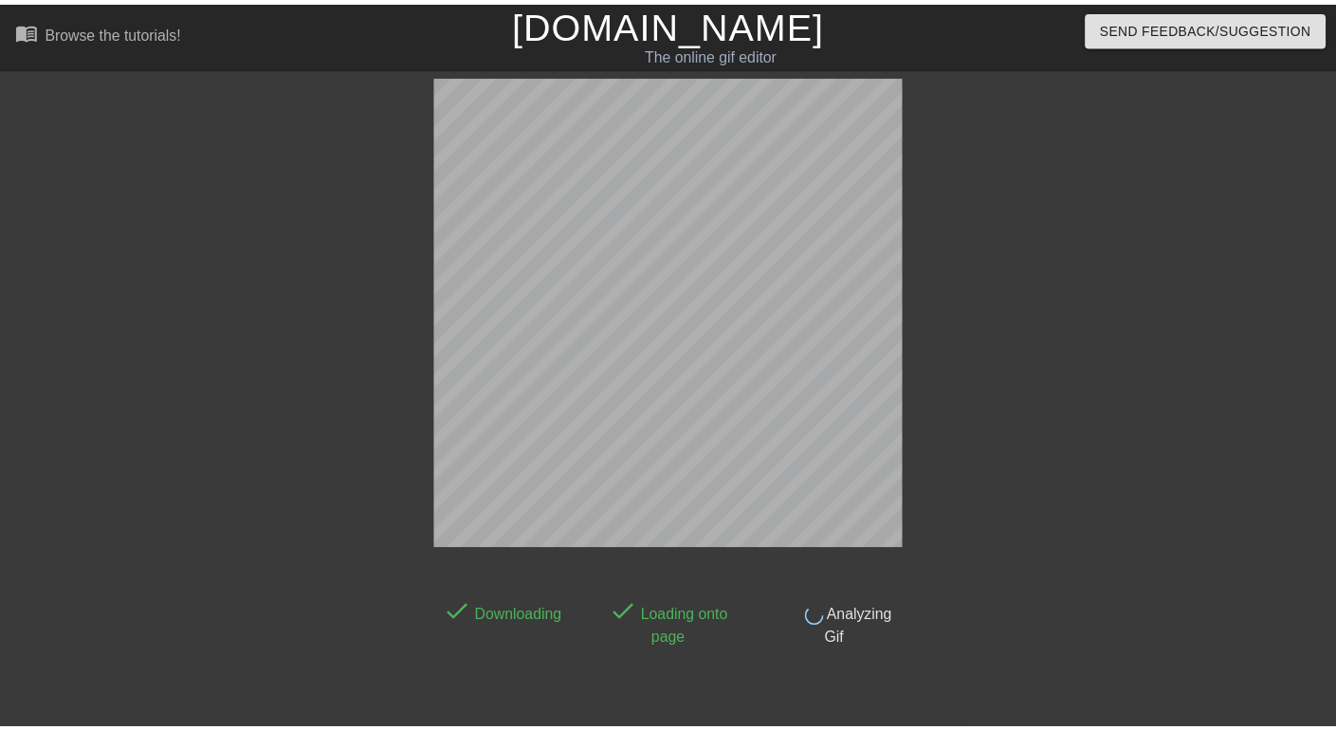
scroll to position [46, 0]
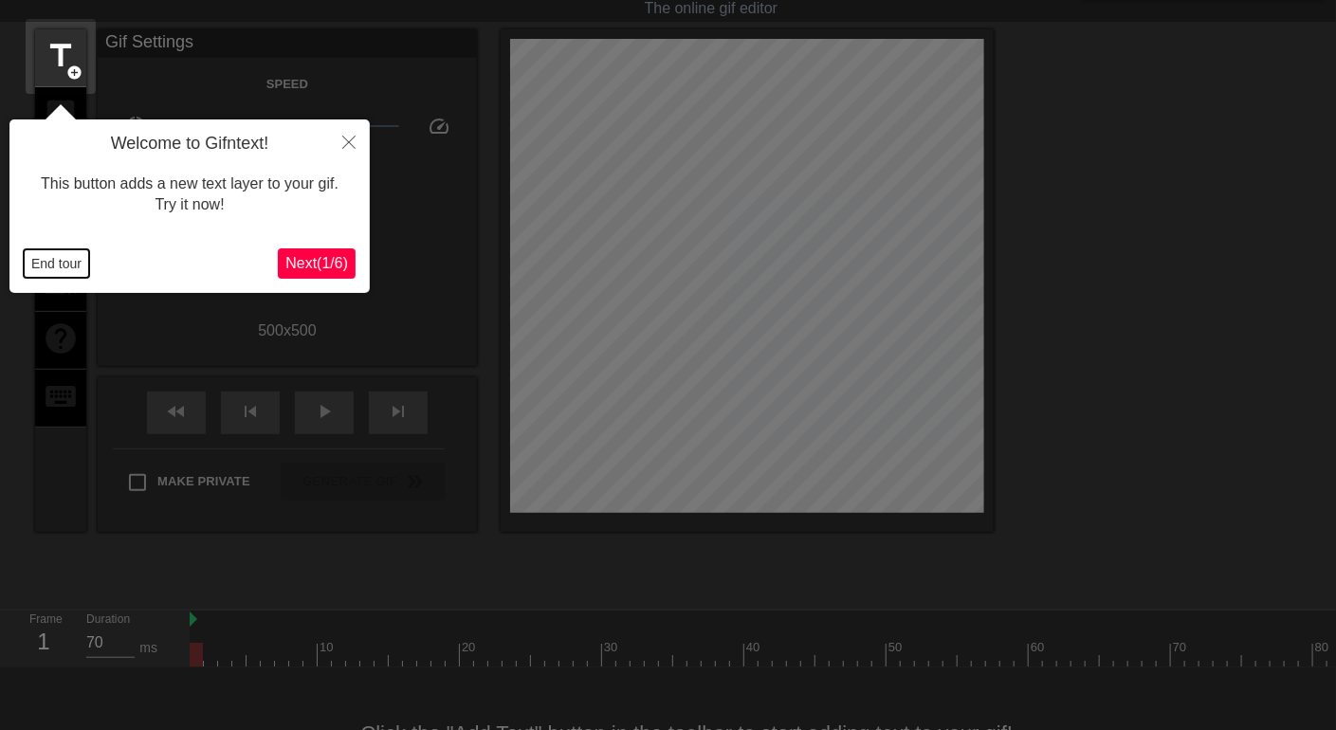
click at [69, 265] on button "End tour" at bounding box center [56, 263] width 65 height 28
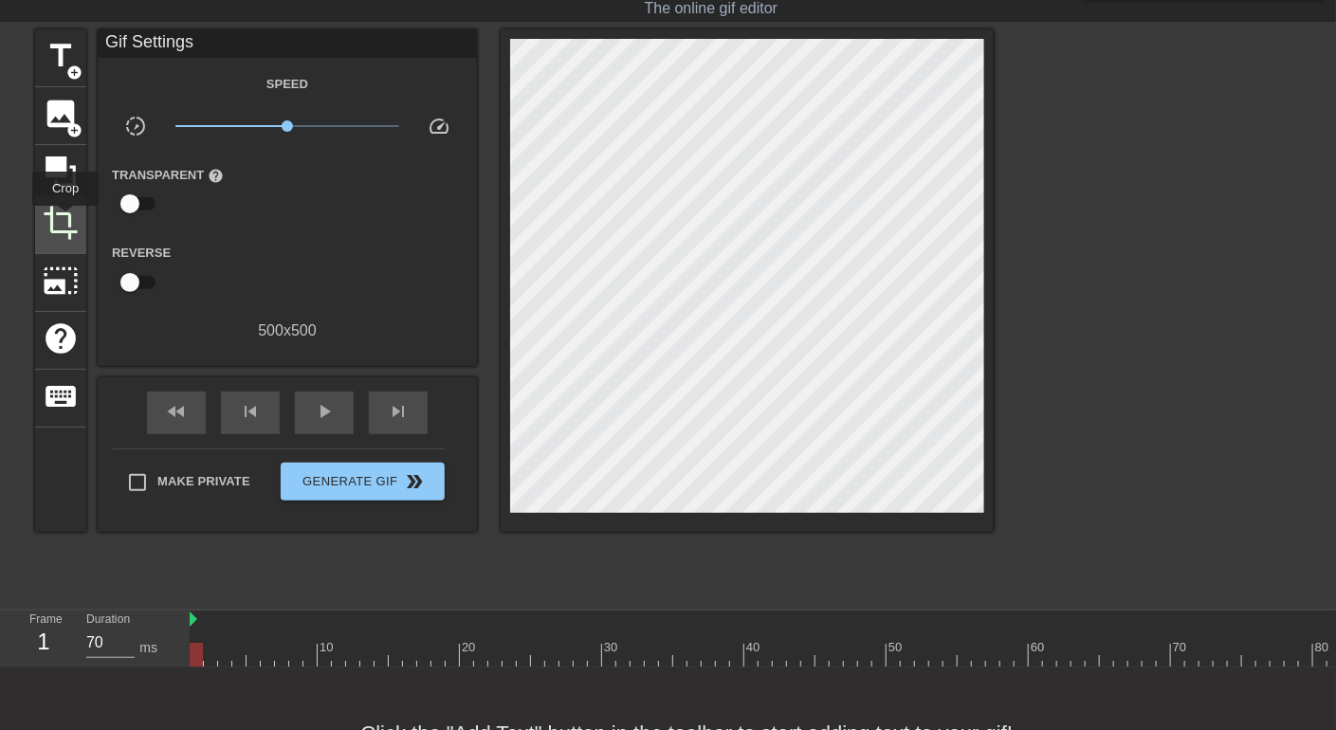
click at [65, 219] on span "crop" at bounding box center [61, 223] width 36 height 36
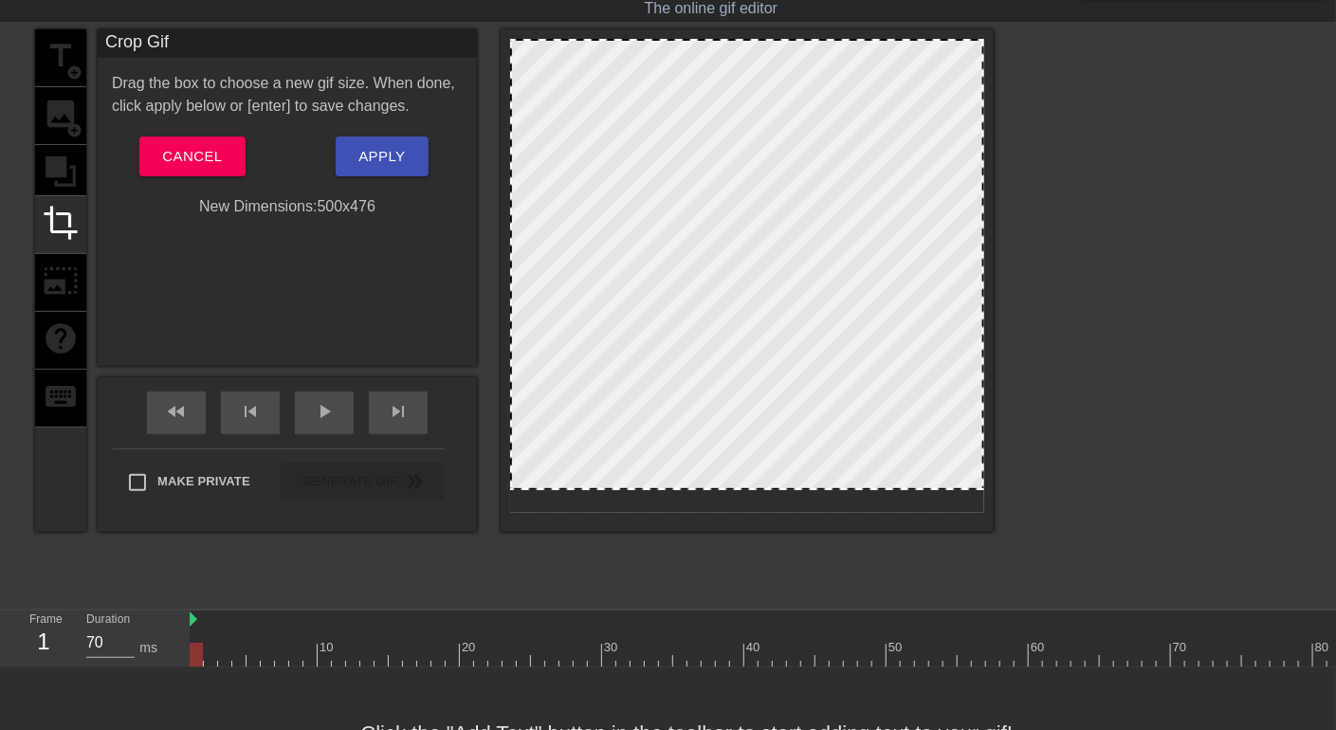
drag, startPoint x: 756, startPoint y: 510, endPoint x: 759, endPoint y: 487, distance: 22.9
click at [759, 487] on div at bounding box center [747, 488] width 470 height 9
click at [391, 158] on span "Apply" at bounding box center [381, 156] width 46 height 25
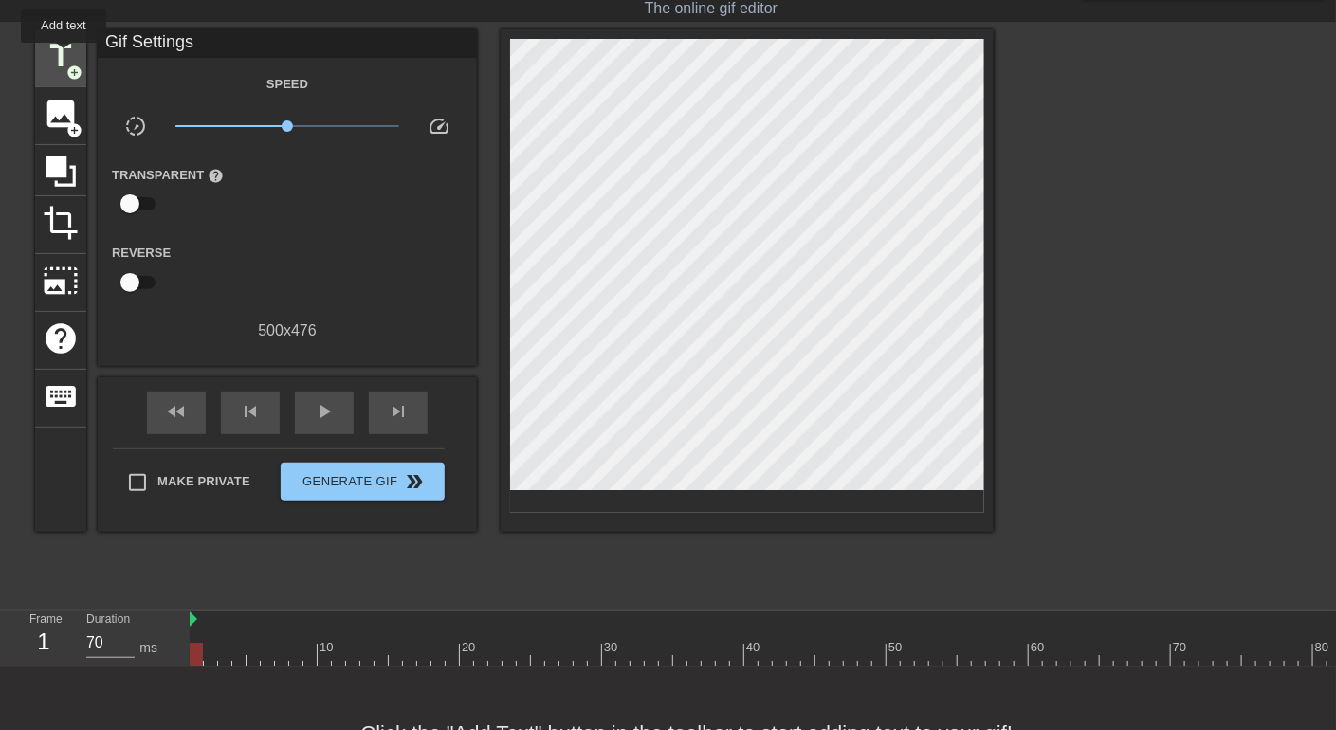
click at [64, 56] on span "title" at bounding box center [61, 56] width 36 height 36
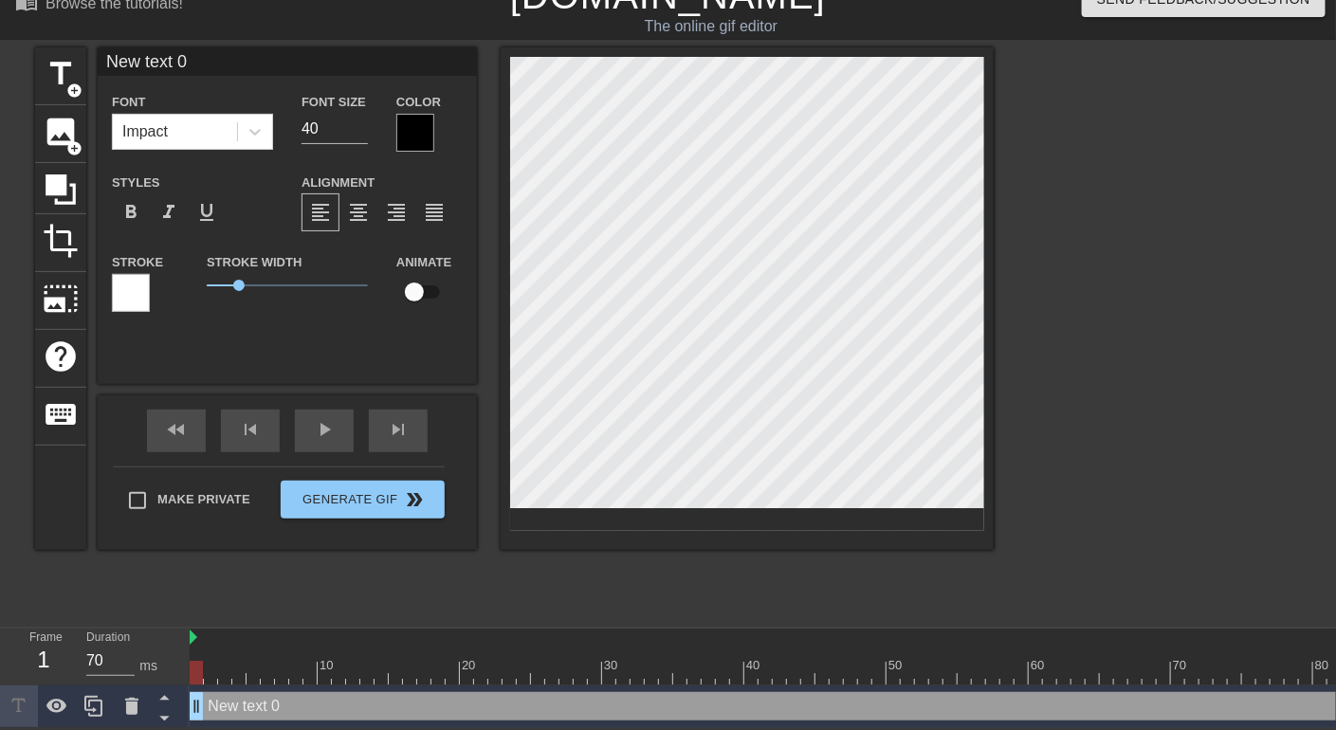
scroll to position [2, 2]
paste textarea "Lydia"
type input "Lydia"
type textarea "Lydia"
type input "dLydia"
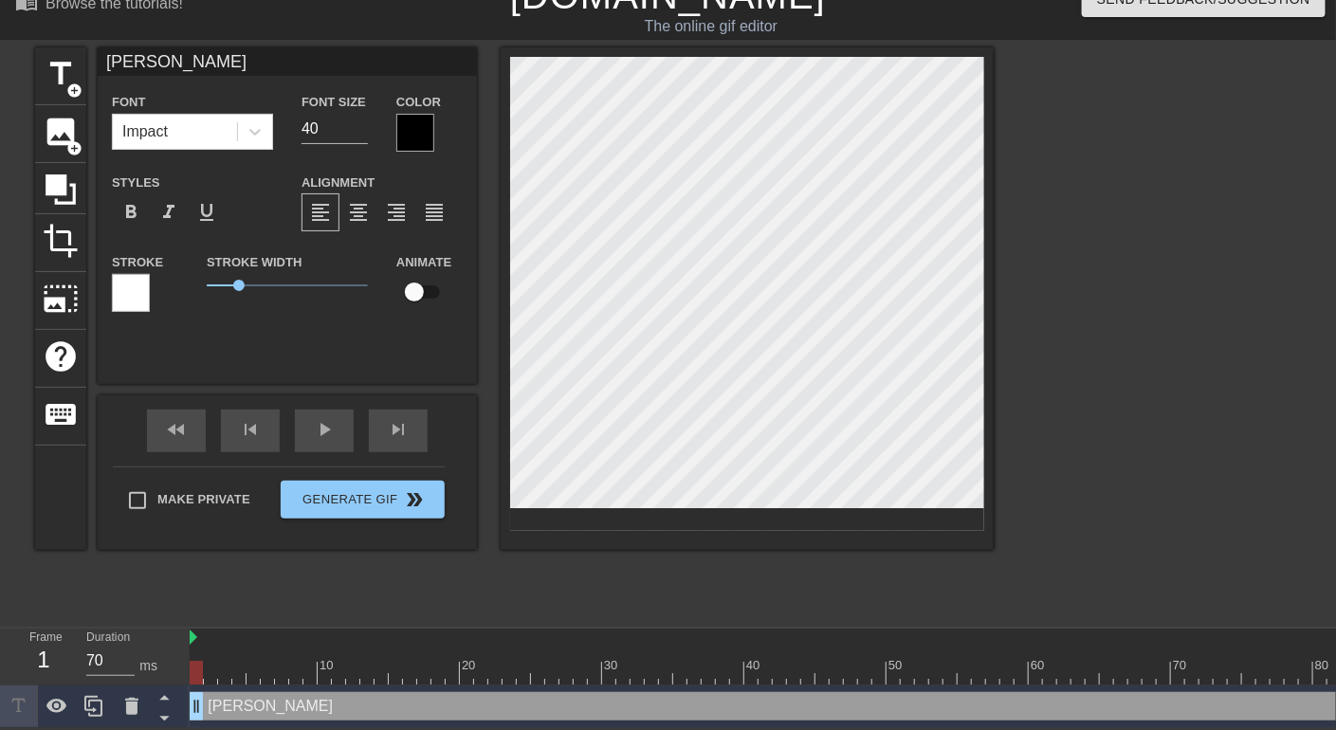
type textarea "dLydia"
type input "Lydia"
type textarea "Lydia"
type input "FLydia"
type textarea "FLydia"
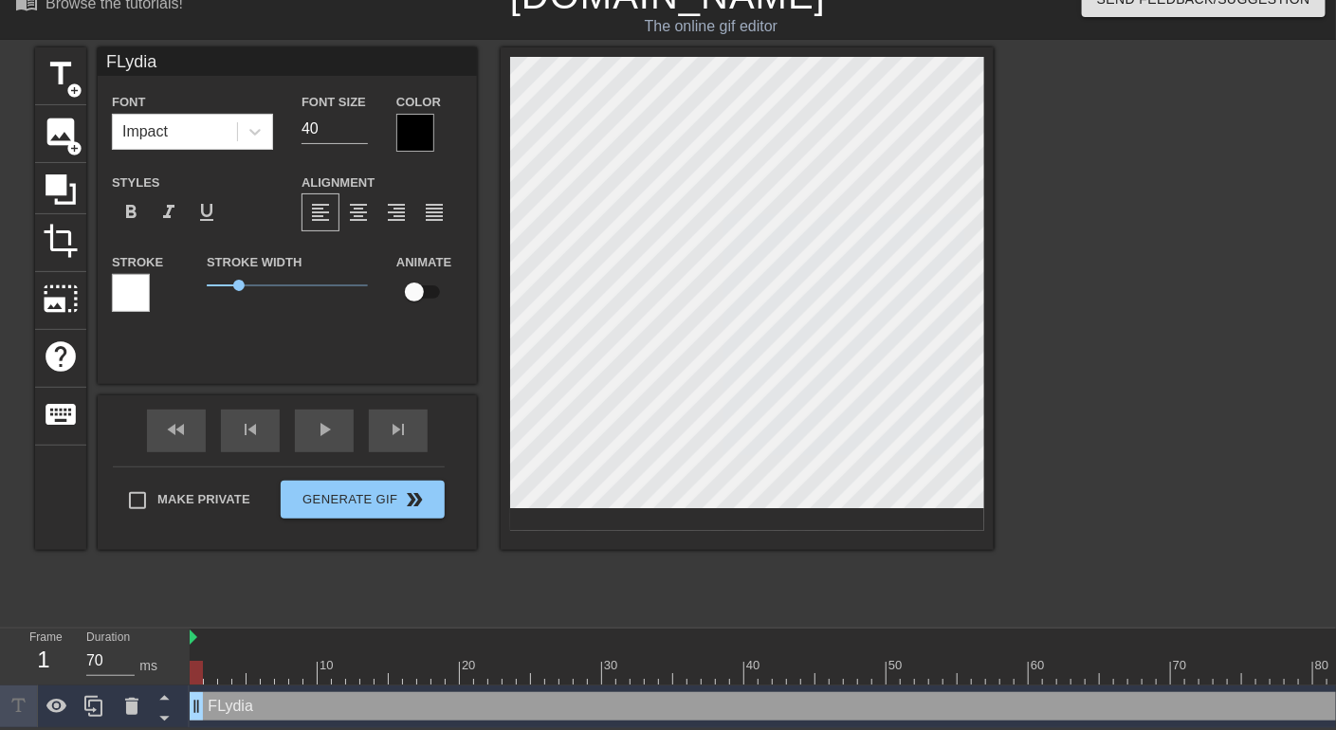
type input "Lydia"
type textarea "Lydia"
type input "DLydia"
type textarea "DLydia"
type input "DeLydia"
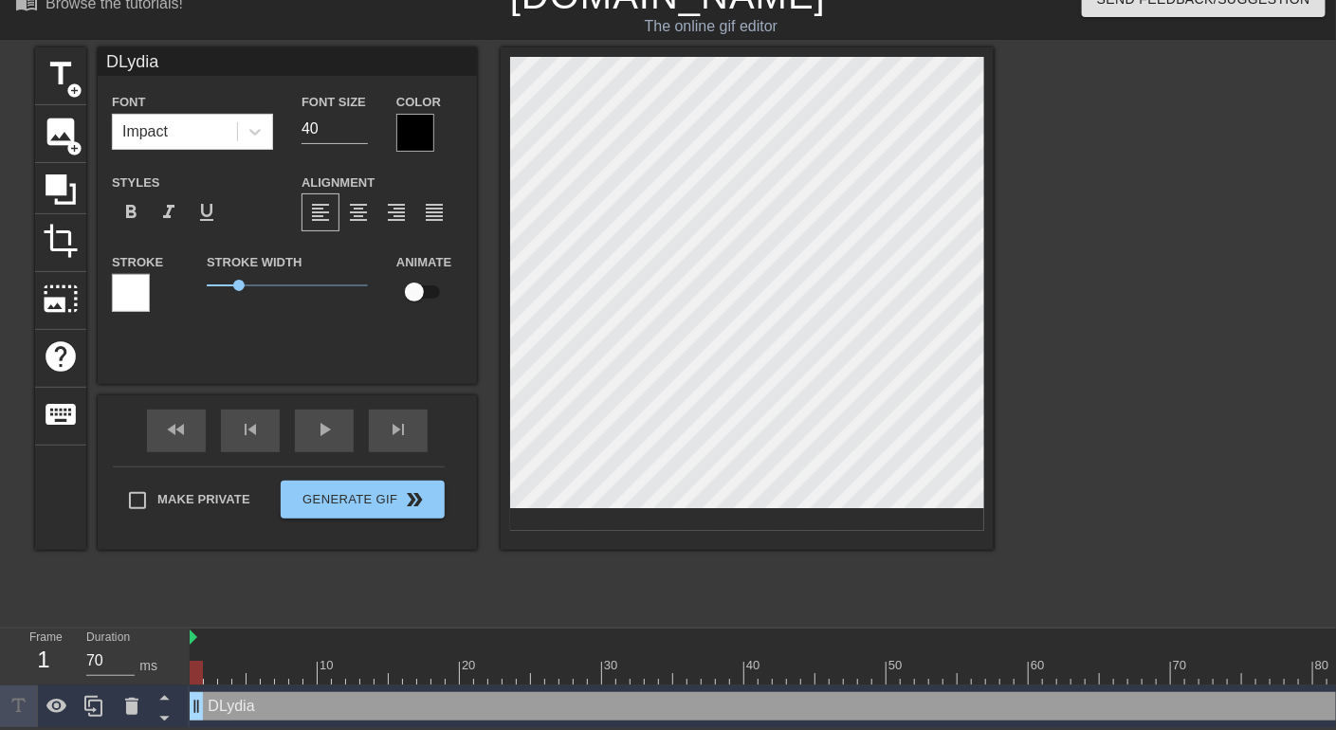
type textarea "DeLydia"
type input "DeaLydia"
type textarea "DeaLydia"
type input "DearLydia"
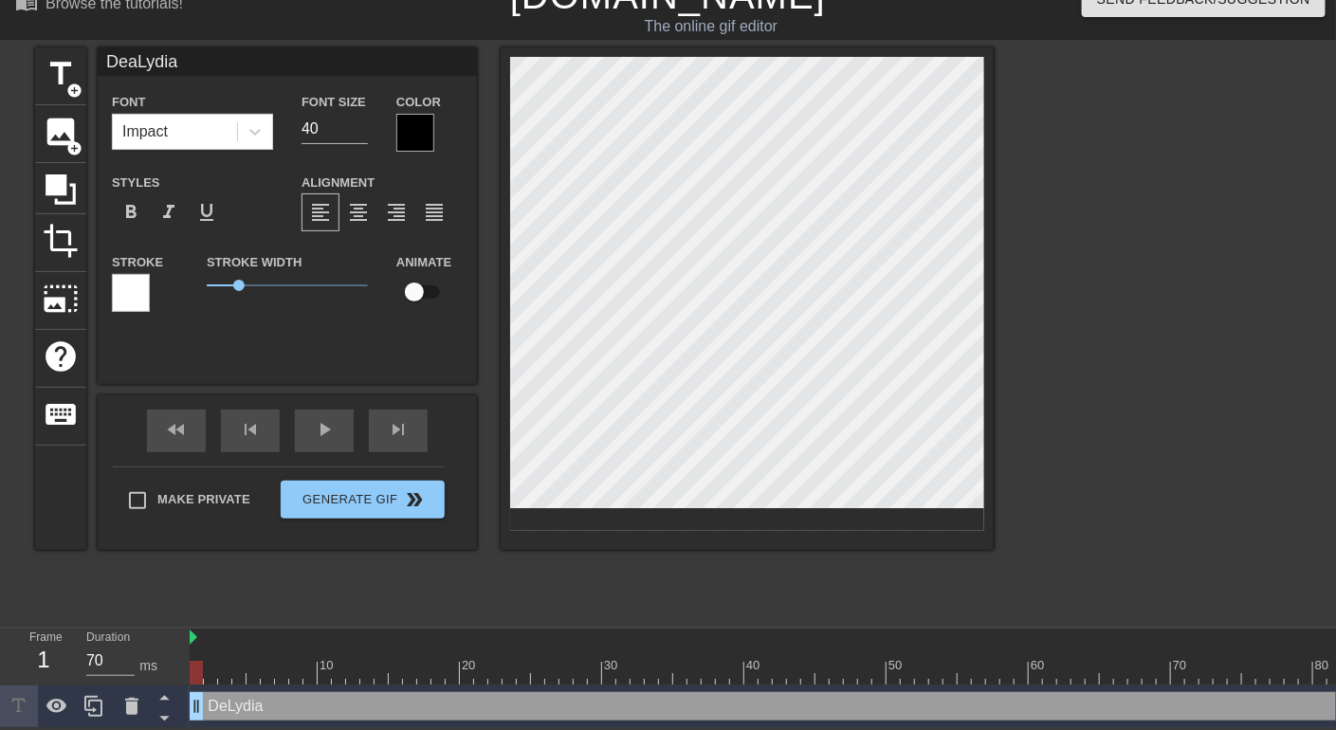
type textarea "DearLydia"
type input "Dear Lydia"
type textarea "Dear Lydia"
drag, startPoint x: 237, startPoint y: 269, endPoint x: 202, endPoint y: 274, distance: 35.4
click at [202, 280] on span "0" at bounding box center [206, 285] width 11 height 11
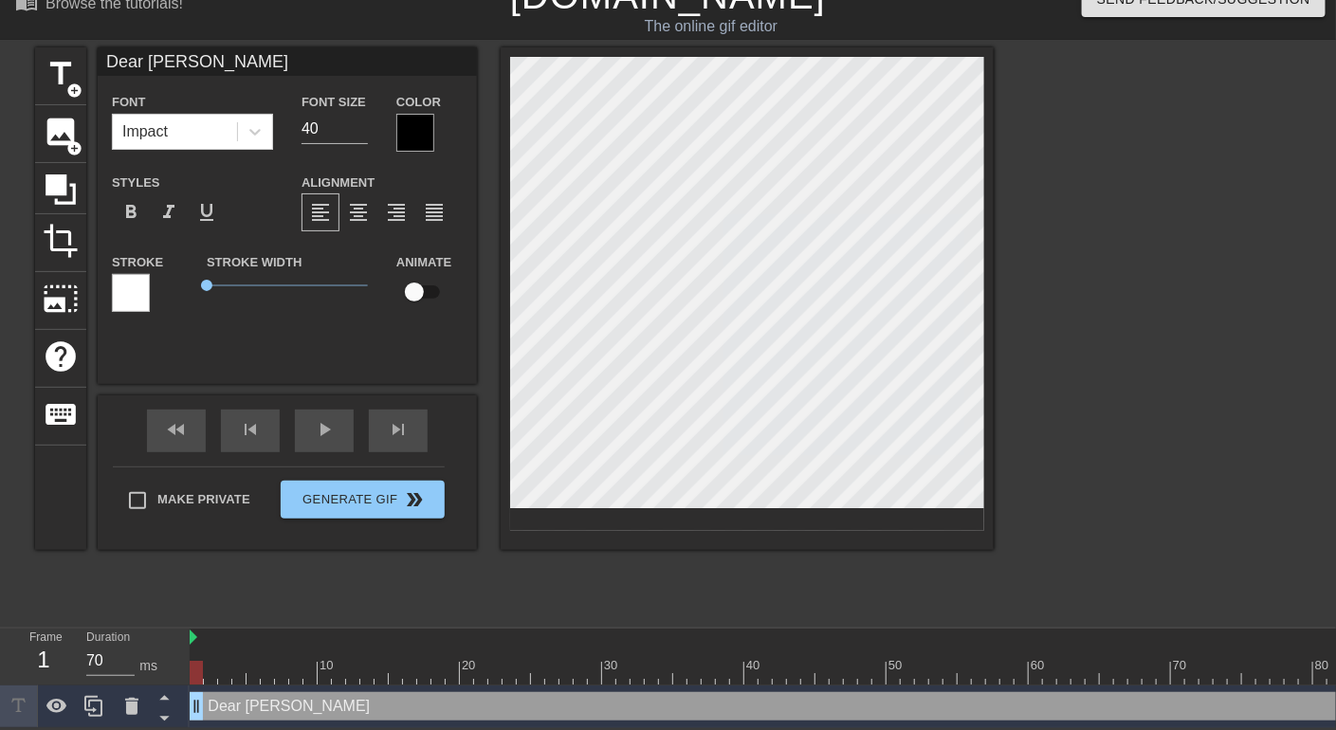
click at [409, 114] on div at bounding box center [415, 133] width 38 height 38
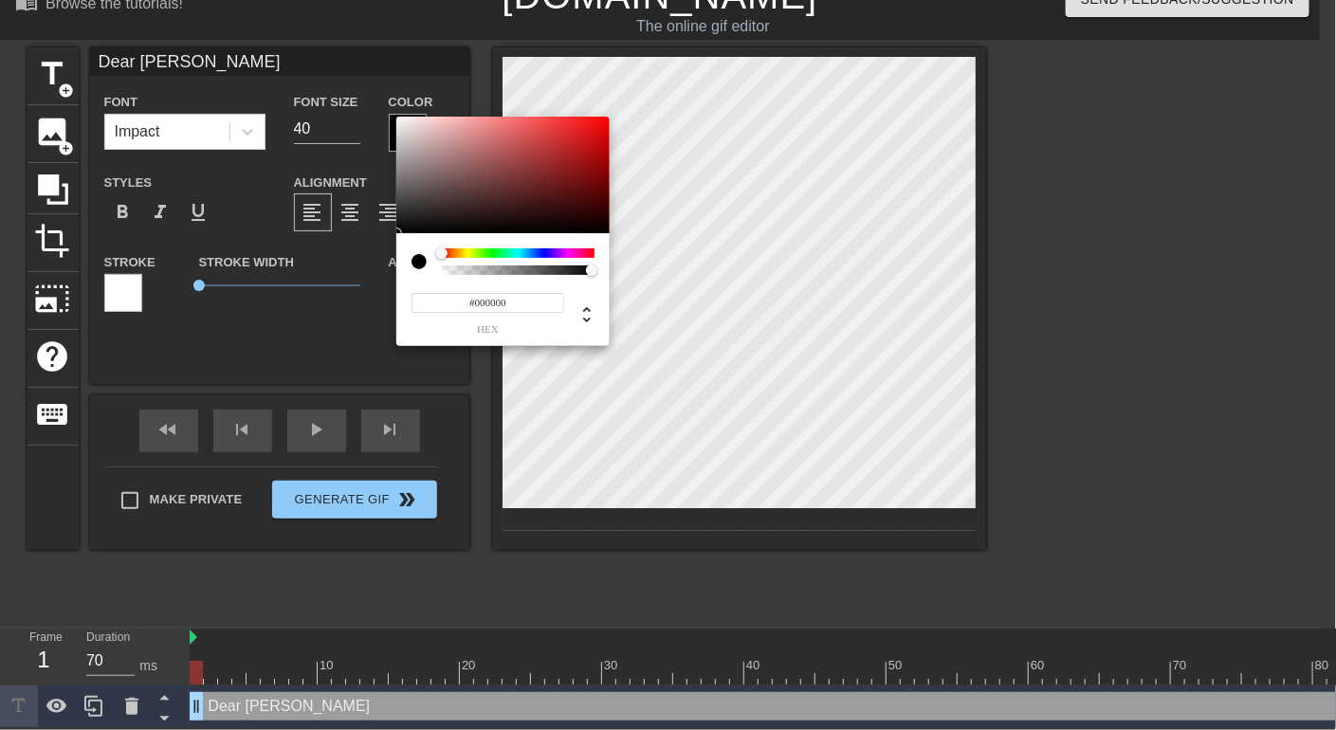
scroll to position [25, 0]
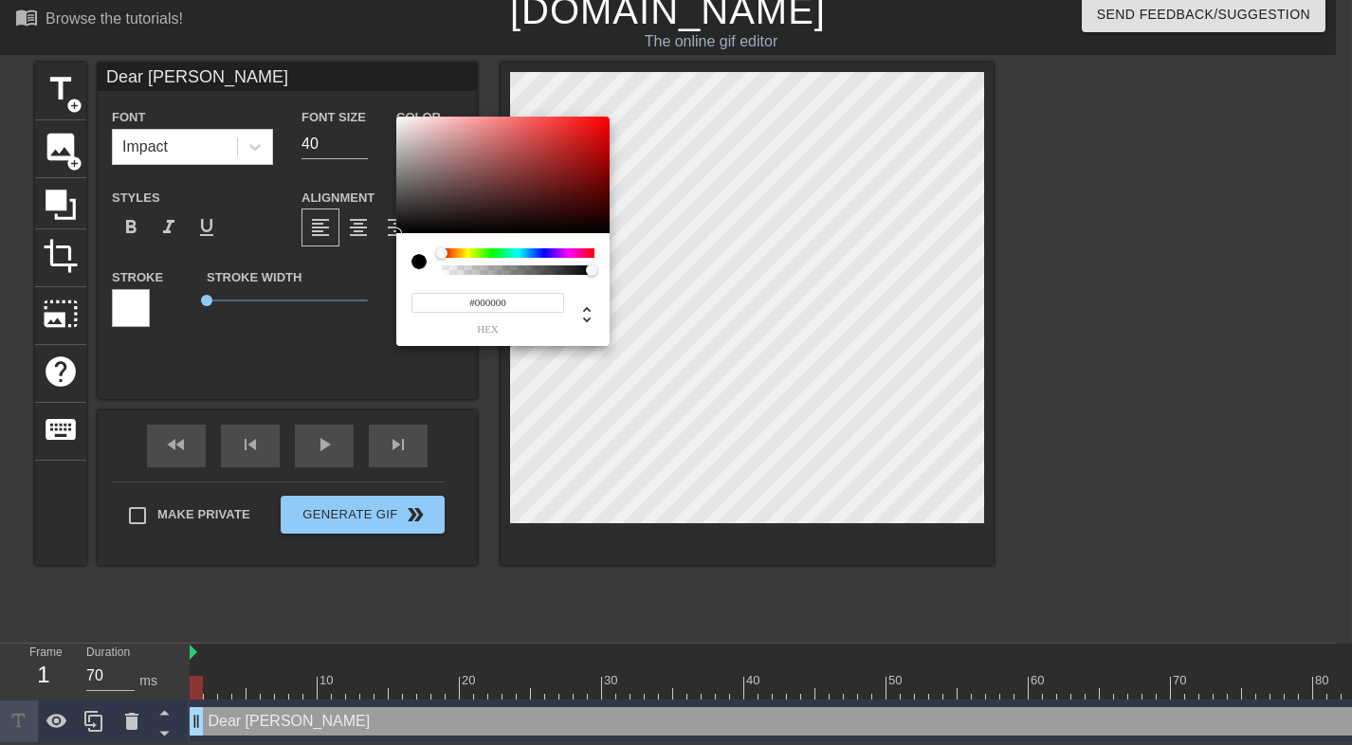
type input "#F1E9E9"
click at [404, 122] on div at bounding box center [502, 176] width 213 height 118
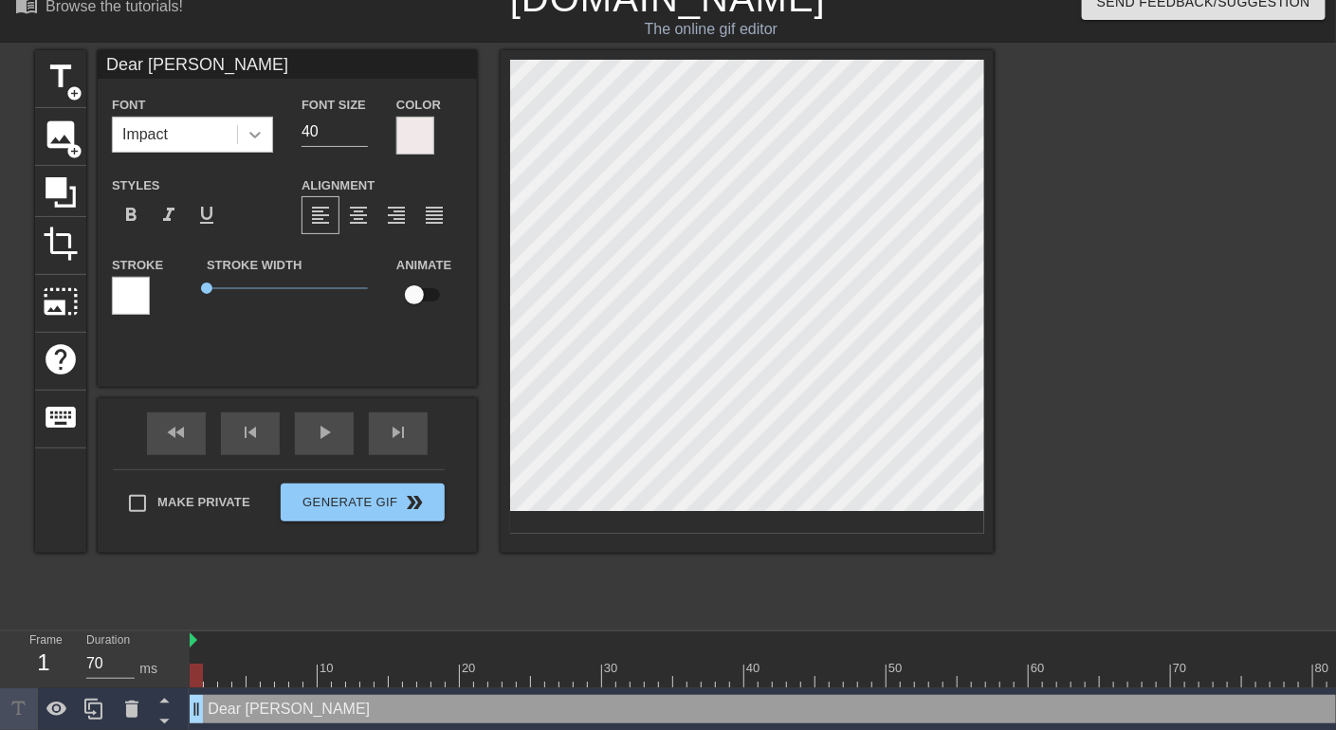
click at [248, 137] on icon at bounding box center [255, 134] width 19 height 19
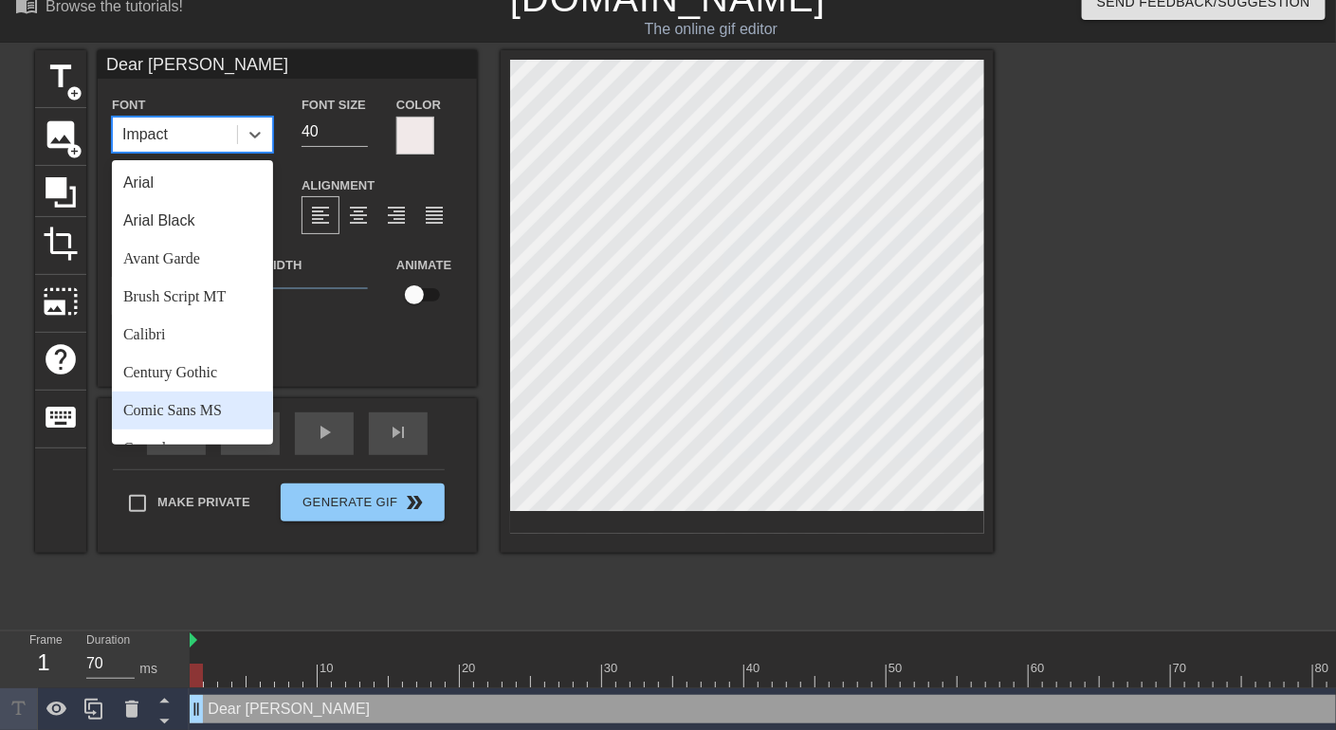
click at [214, 413] on div "Comic Sans MS" at bounding box center [192, 411] width 161 height 38
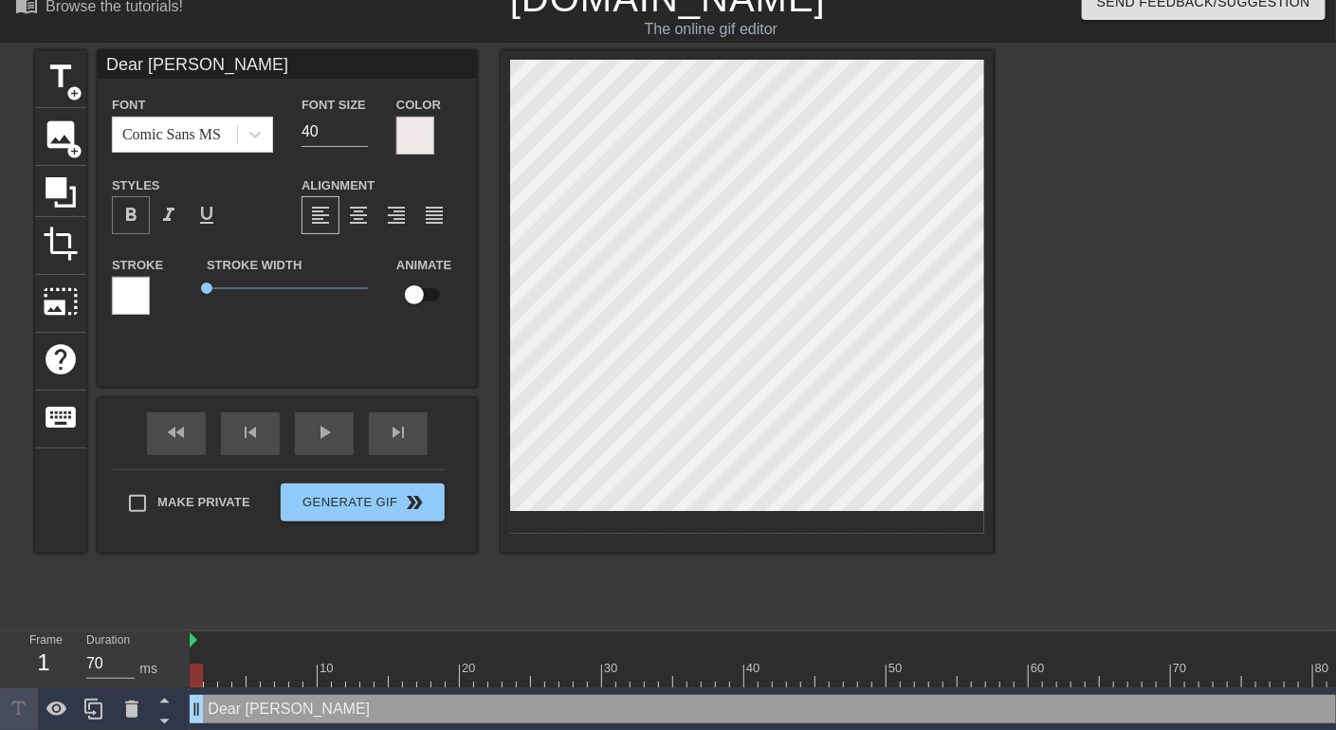
click at [126, 212] on span "format_bold" at bounding box center [130, 215] width 23 height 23
click at [362, 136] on input "39" at bounding box center [335, 132] width 66 height 30
click at [362, 136] on input "38" at bounding box center [335, 132] width 66 height 30
click at [362, 136] on input "37" at bounding box center [335, 132] width 66 height 30
click at [362, 136] on input "36" at bounding box center [335, 132] width 66 height 30
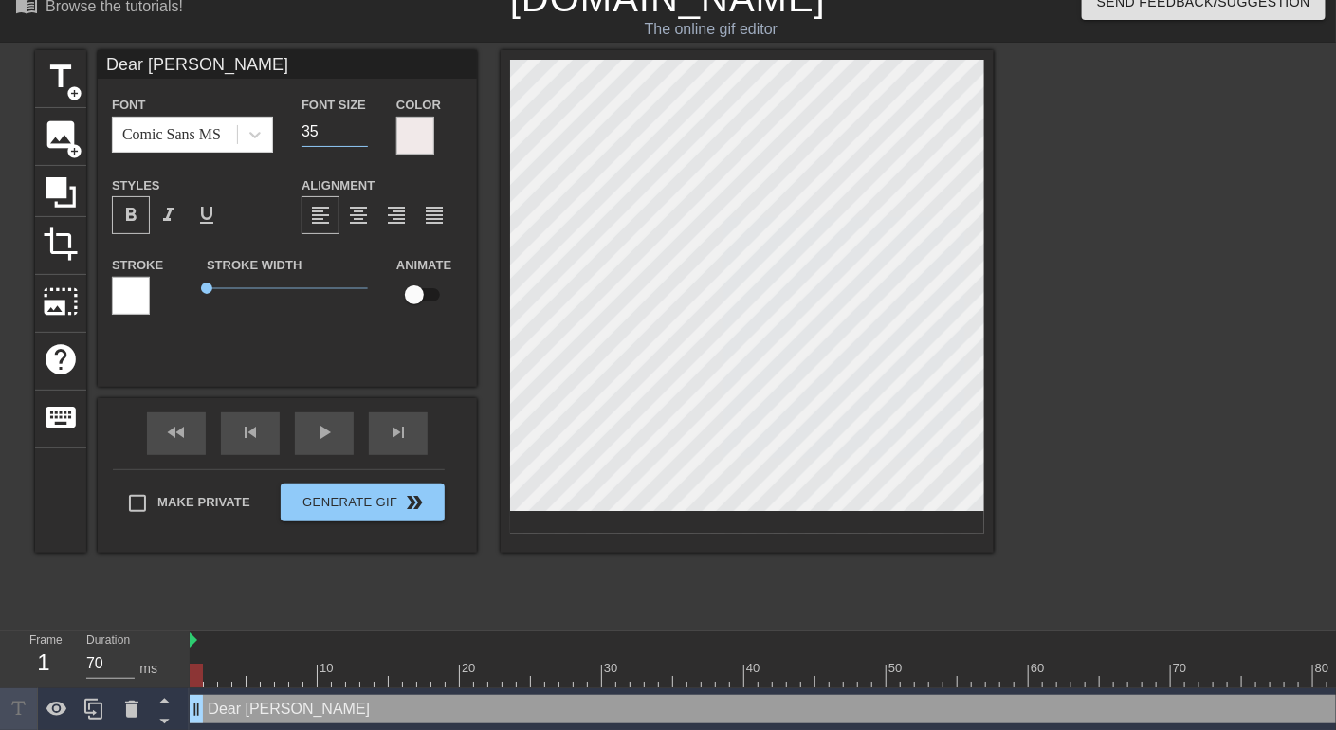
click at [362, 136] on input "35" at bounding box center [335, 132] width 66 height 30
click at [362, 136] on input "34" at bounding box center [335, 132] width 66 height 30
type input "33"
click at [362, 136] on input "33" at bounding box center [335, 132] width 66 height 30
click at [61, 75] on span "title" at bounding box center [61, 77] width 36 height 36
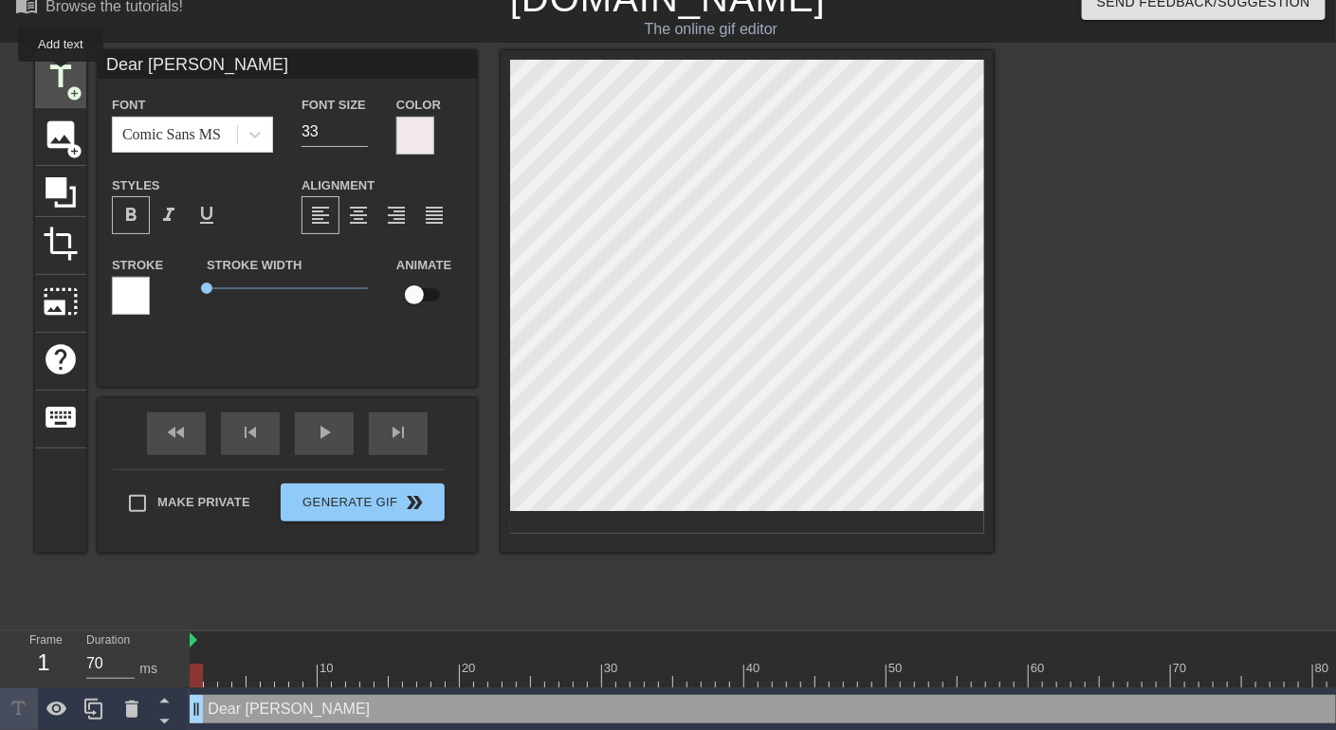
type input "New text 1"
type input "40"
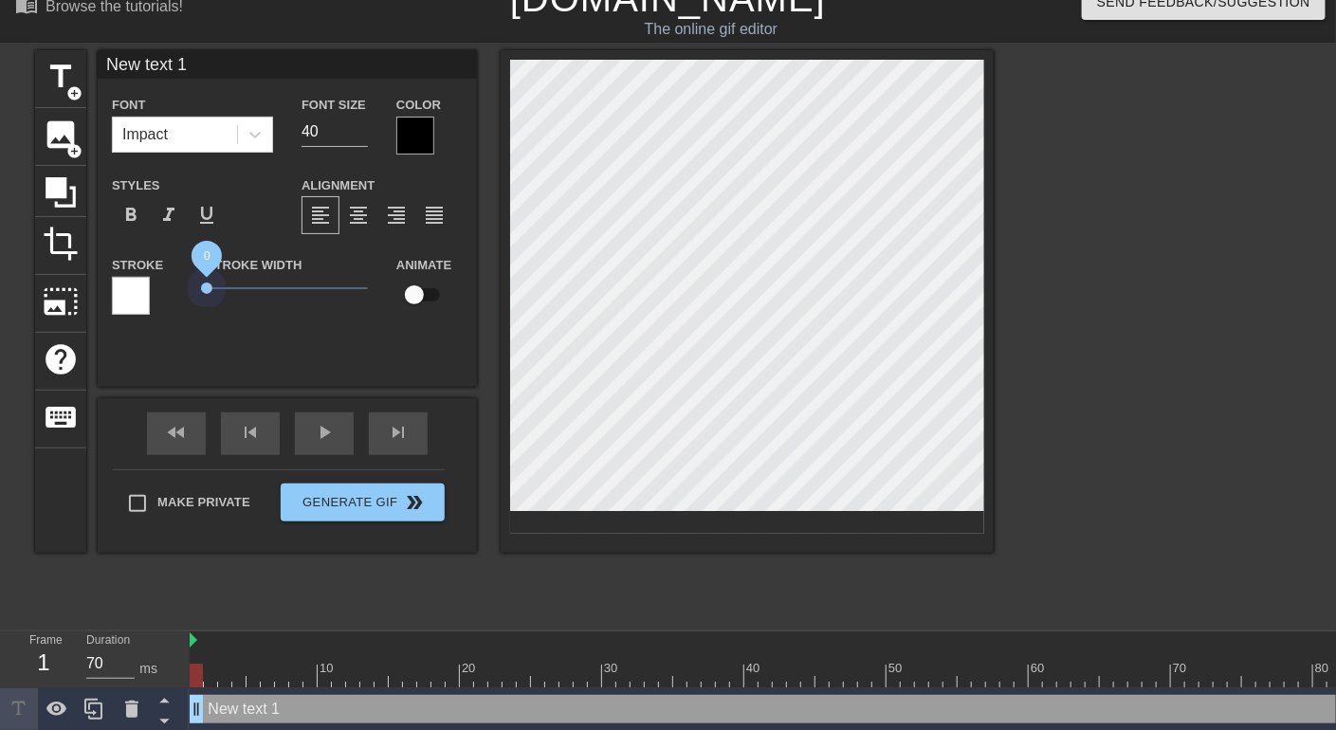
drag, startPoint x: 237, startPoint y: 289, endPoint x: 177, endPoint y: 300, distance: 60.6
click at [177, 300] on div "Stroke Stroke Width 0 Animate" at bounding box center [287, 292] width 379 height 79
click at [413, 129] on div at bounding box center [415, 136] width 38 height 38
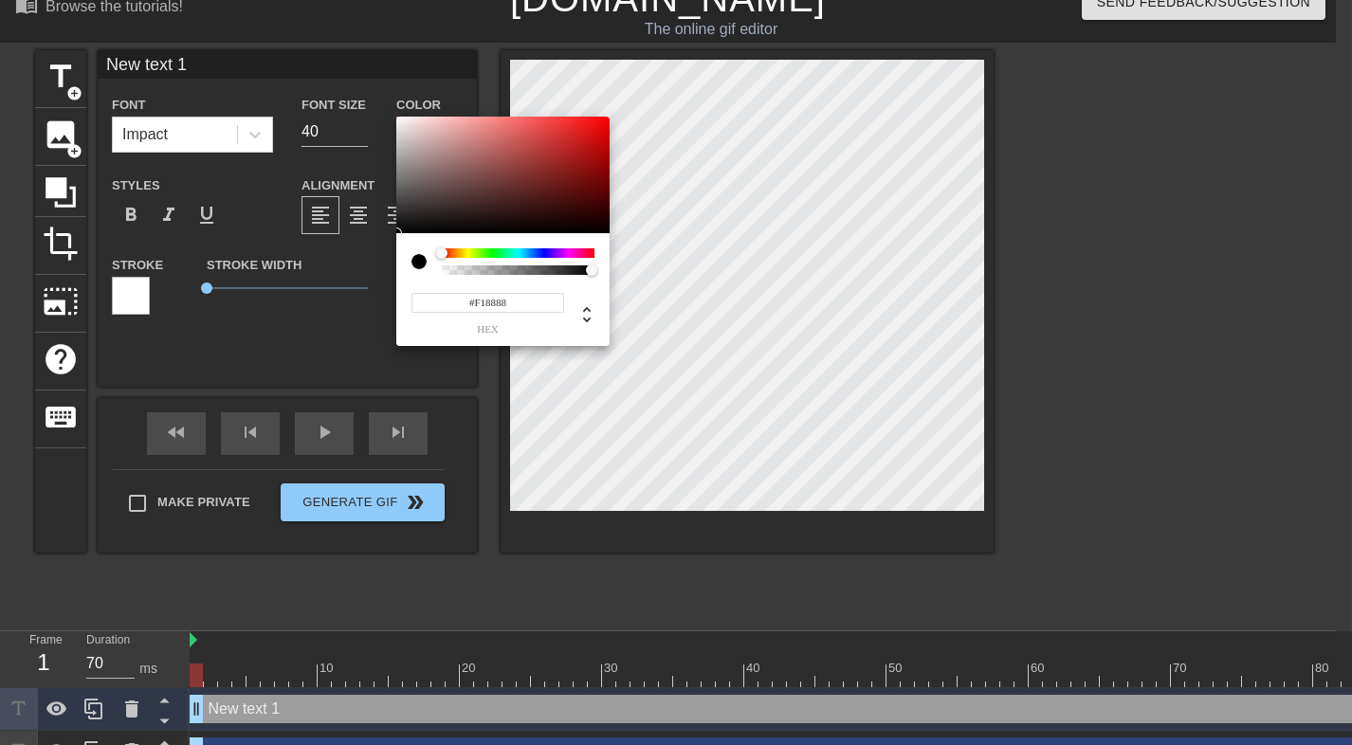
click at [397, 123] on div at bounding box center [502, 176] width 213 height 118
type input "#F3ECEC"
click at [403, 122] on div at bounding box center [502, 176] width 213 height 118
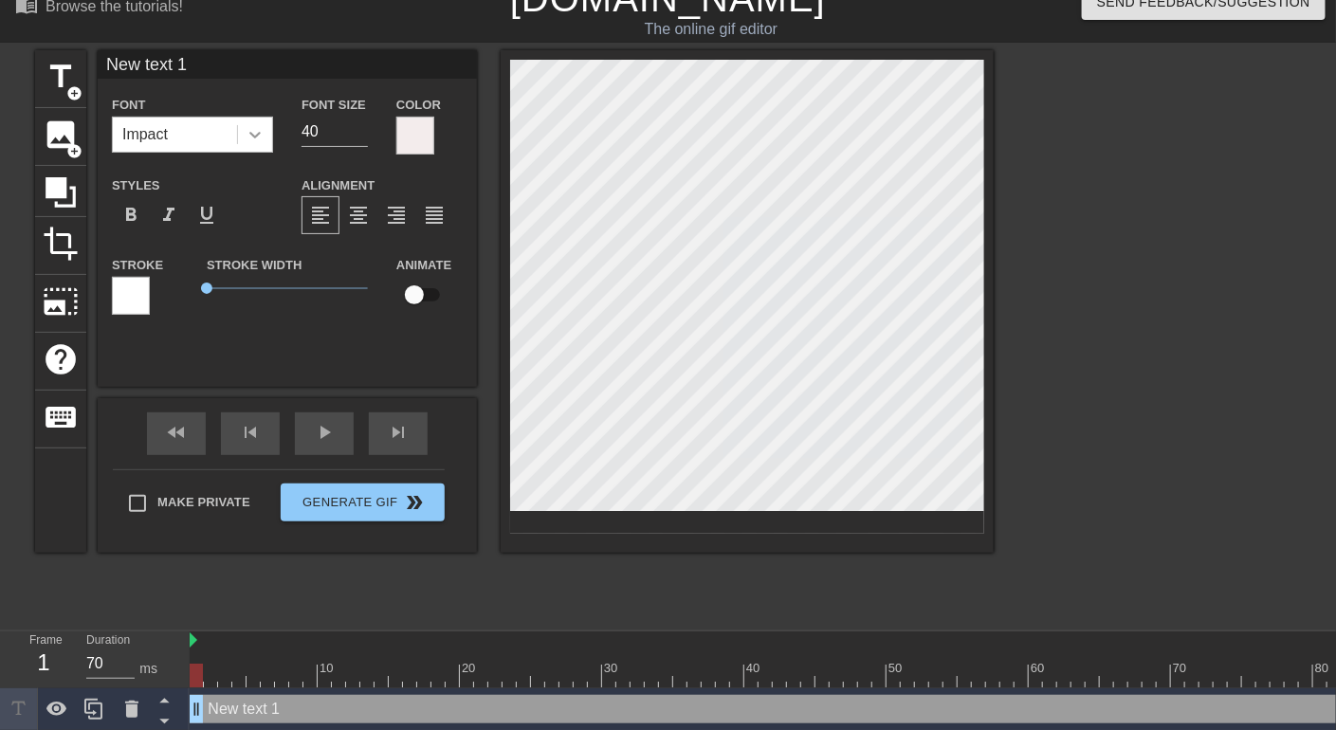
click at [257, 133] on icon at bounding box center [255, 134] width 19 height 19
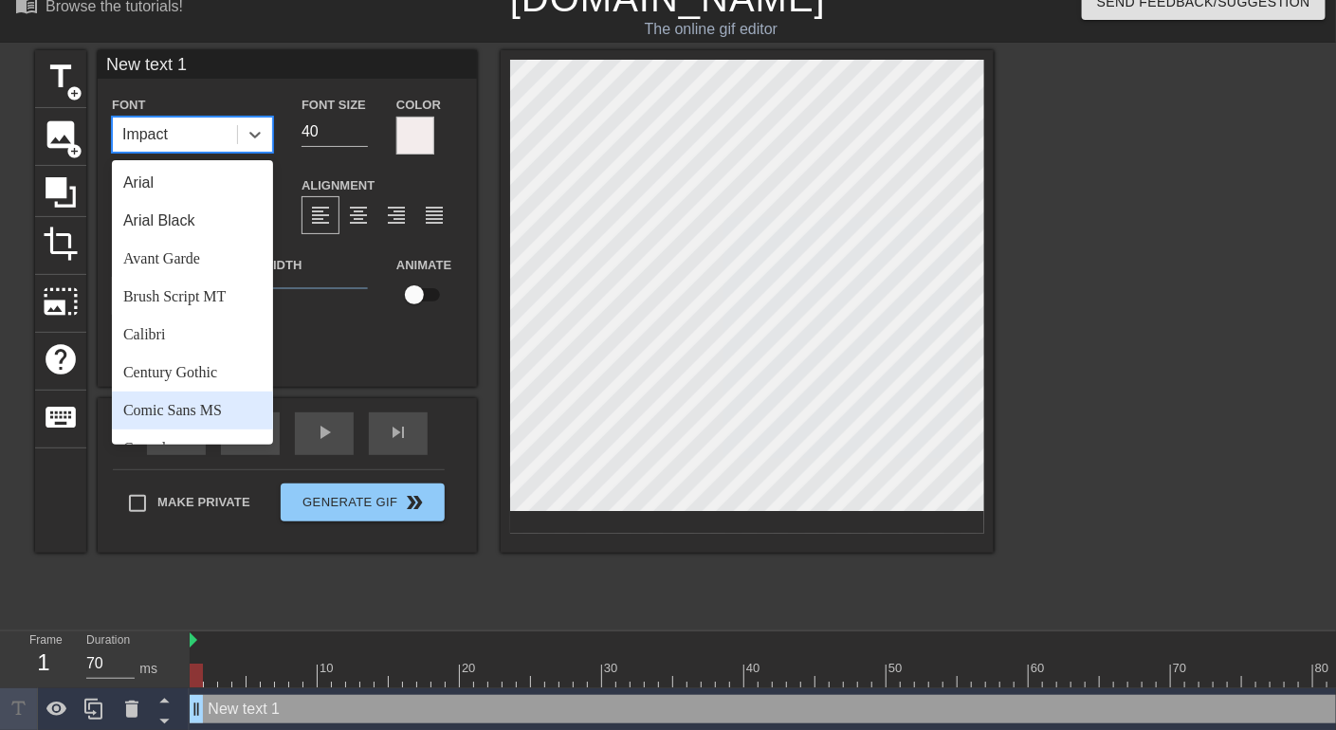
click at [201, 416] on div "Comic Sans MS" at bounding box center [192, 411] width 161 height 38
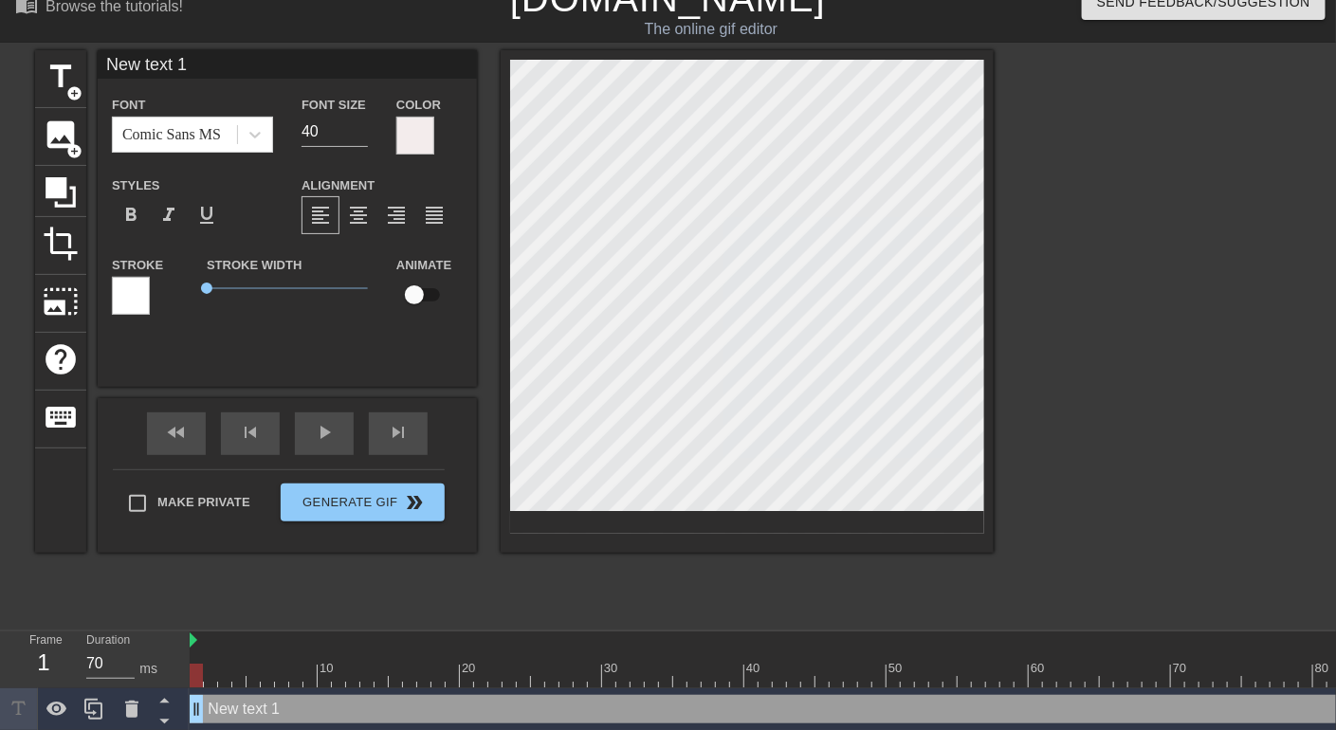
scroll to position [2, 2]
type input "n"
type textarea "n"
type input "ne"
type textarea "ne"
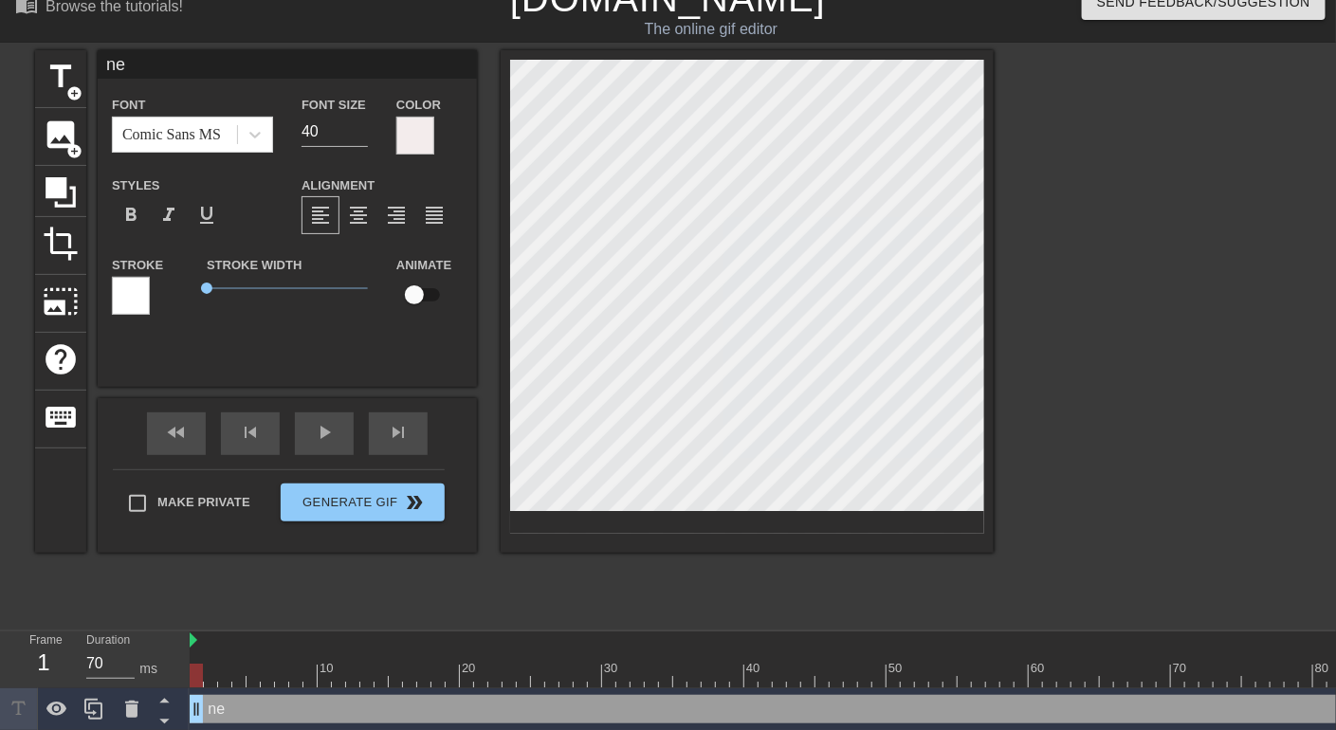
type input "neo"
type textarea "neo"
click at [418, 127] on div at bounding box center [415, 136] width 38 height 38
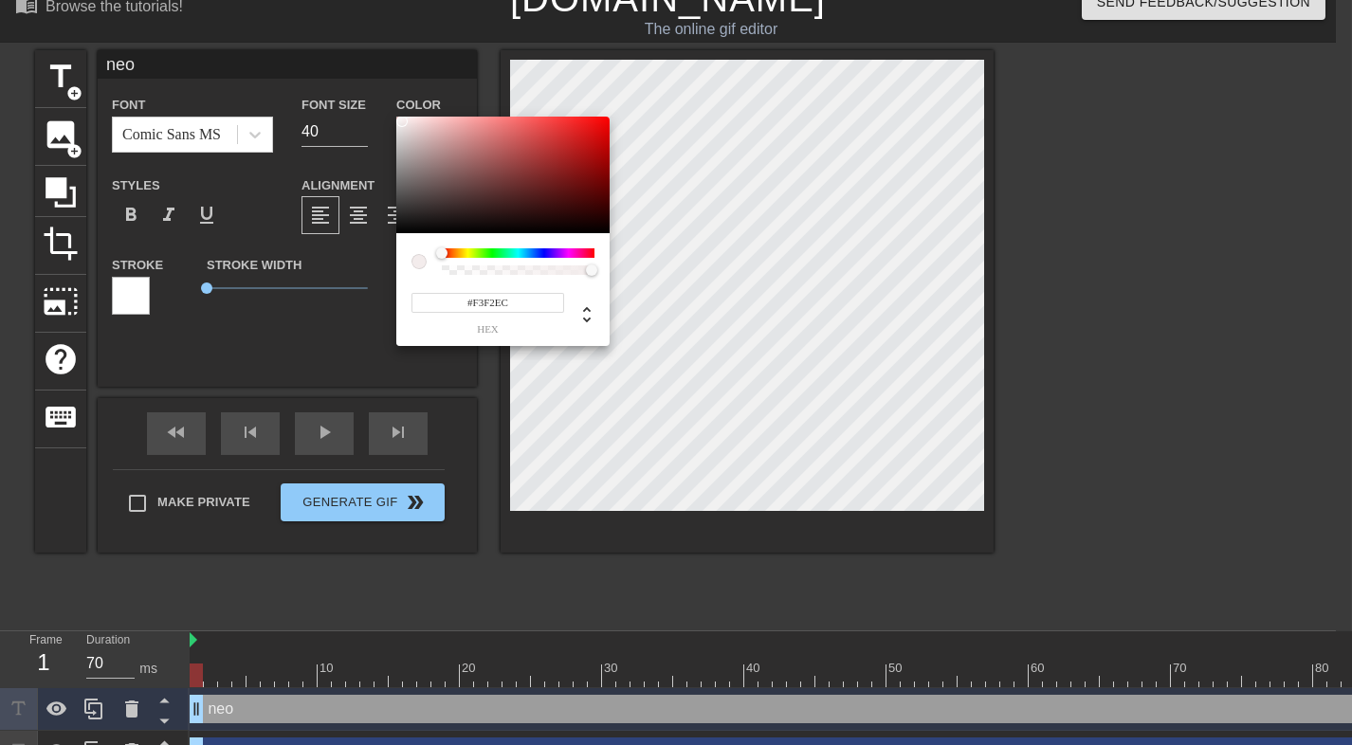
click at [465, 257] on div at bounding box center [518, 252] width 153 height 9
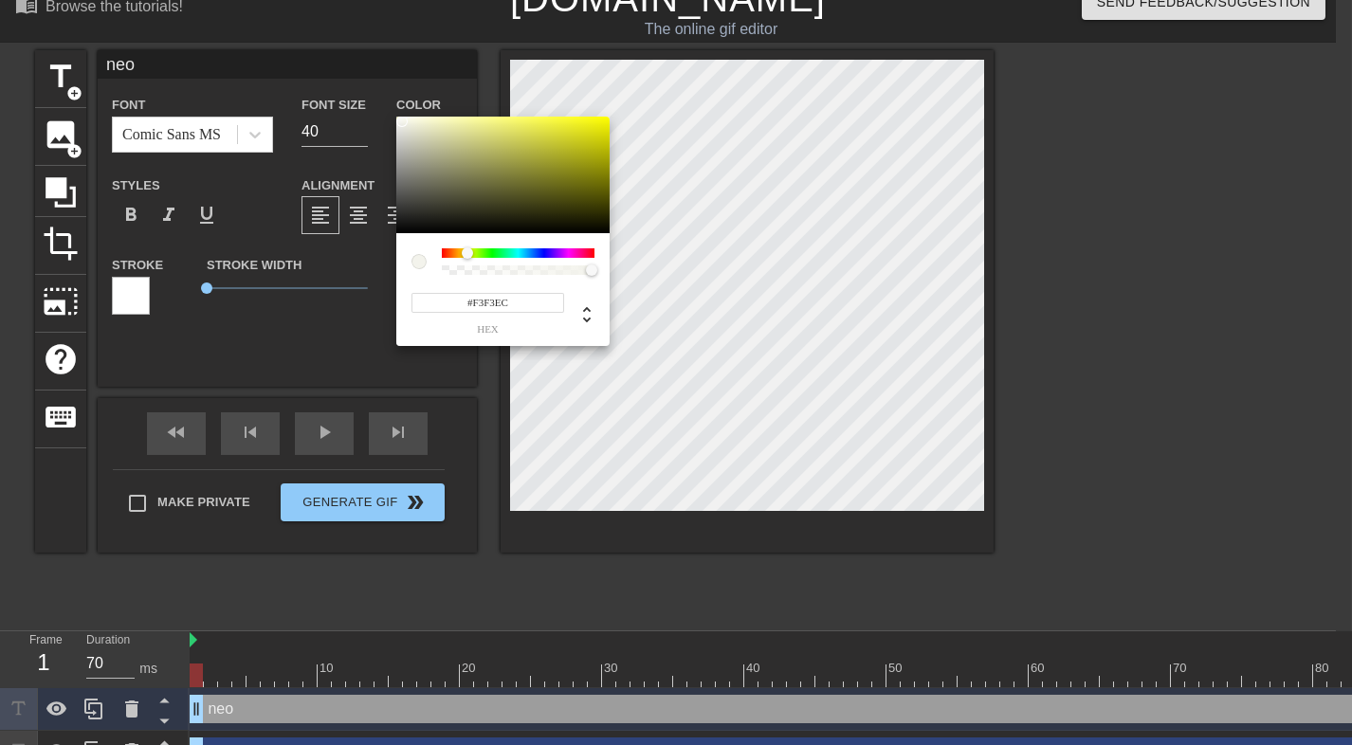
click at [468, 256] on div at bounding box center [473, 253] width 11 height 11
type input "#E9E910"
click at [596, 126] on div at bounding box center [502, 176] width 213 height 118
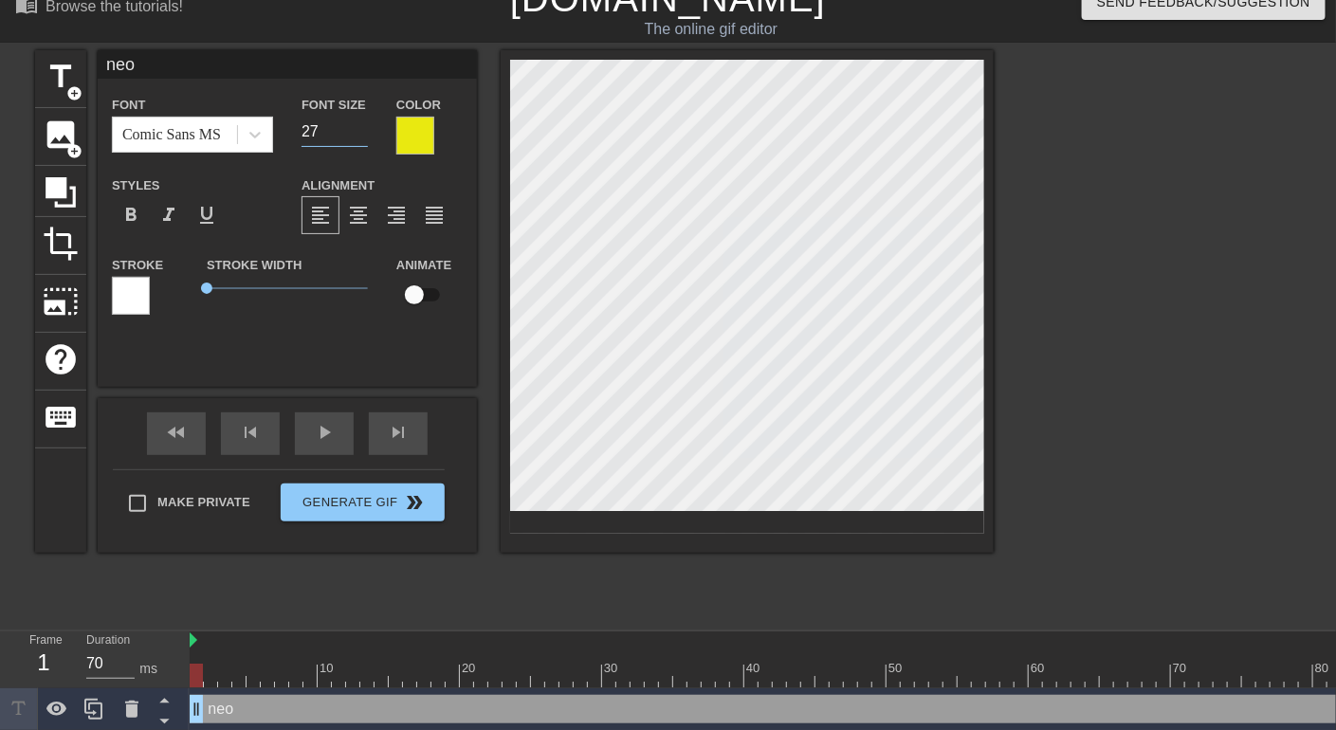
type input "27"
click at [359, 133] on input "27" at bounding box center [335, 132] width 66 height 30
click at [409, 142] on div at bounding box center [415, 136] width 38 height 38
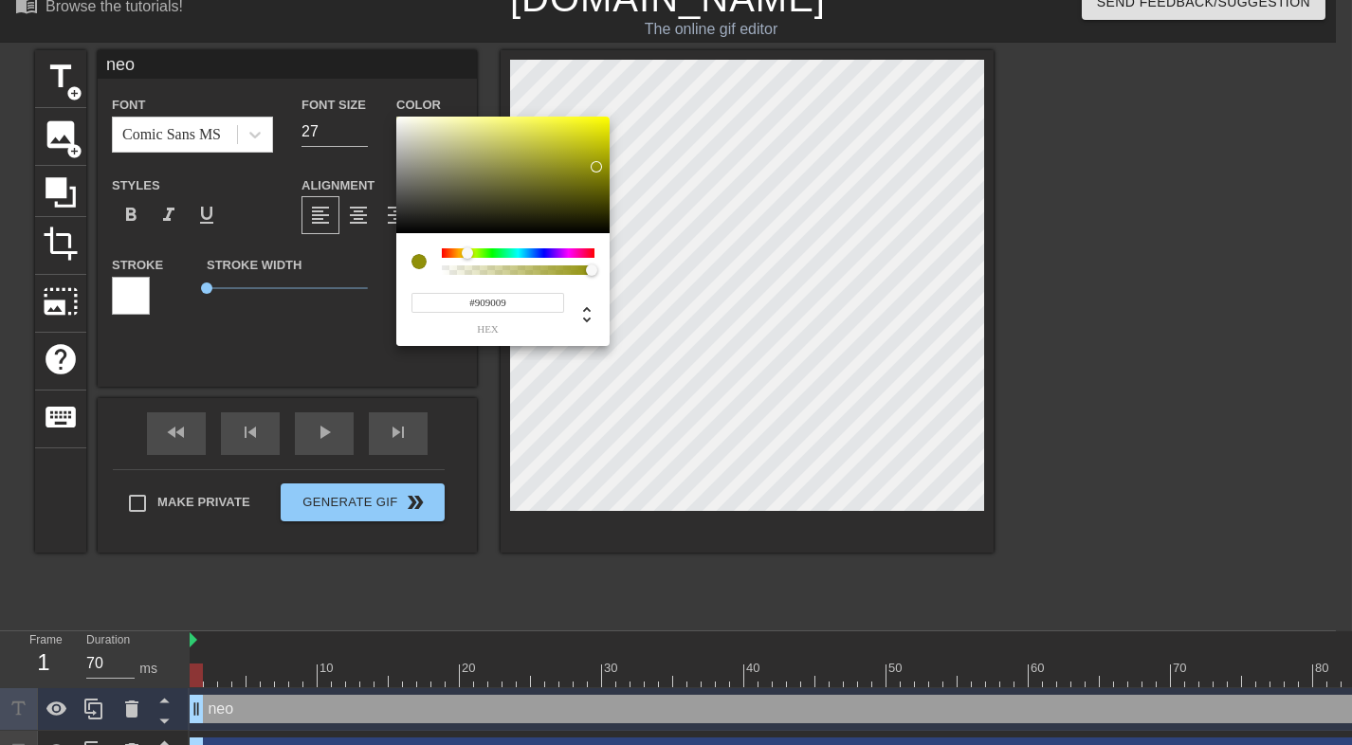
click at [596, 168] on div at bounding box center [502, 176] width 213 height 118
click at [594, 138] on div at bounding box center [502, 176] width 213 height 118
type input "#DFDF37"
drag, startPoint x: 591, startPoint y: 136, endPoint x: 557, endPoint y: 132, distance: 34.3
click at [557, 132] on div at bounding box center [557, 130] width 11 height 11
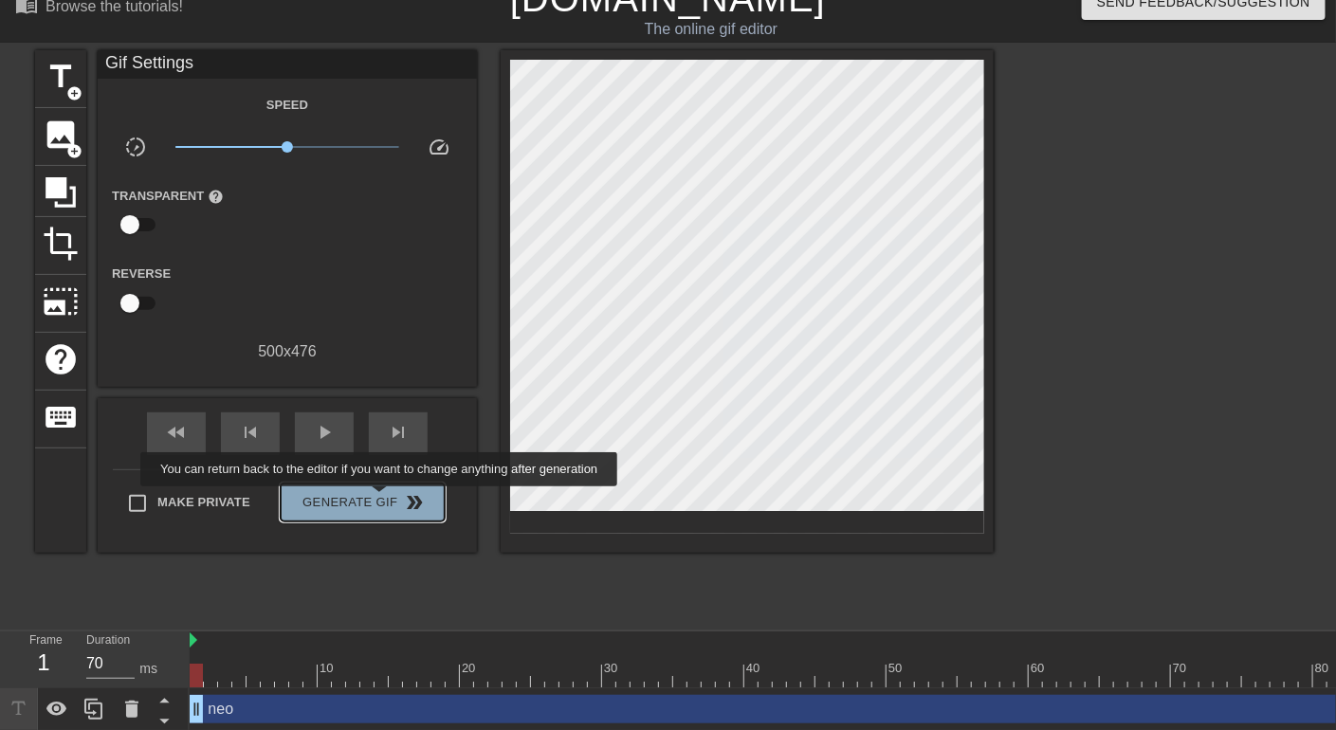
click at [381, 500] on span "Generate Gif double_arrow" at bounding box center [362, 502] width 149 height 23
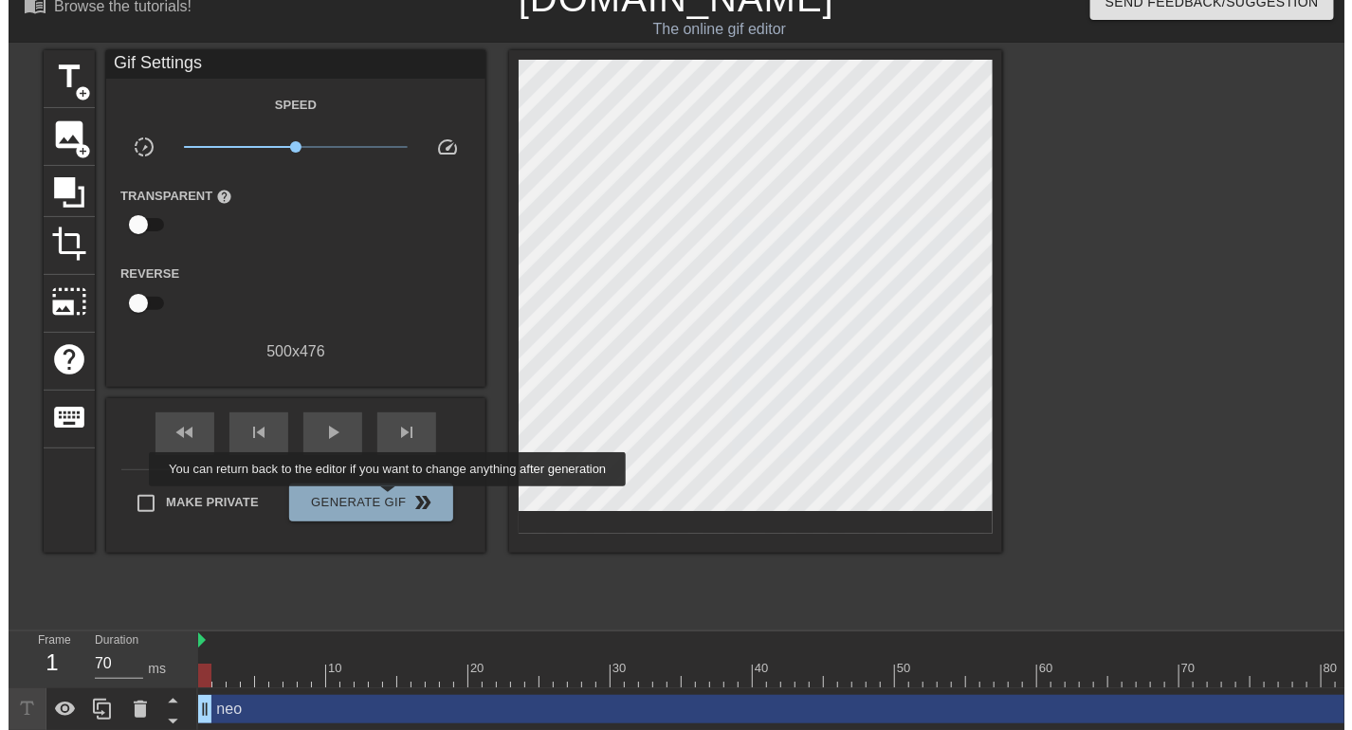
scroll to position [0, 0]
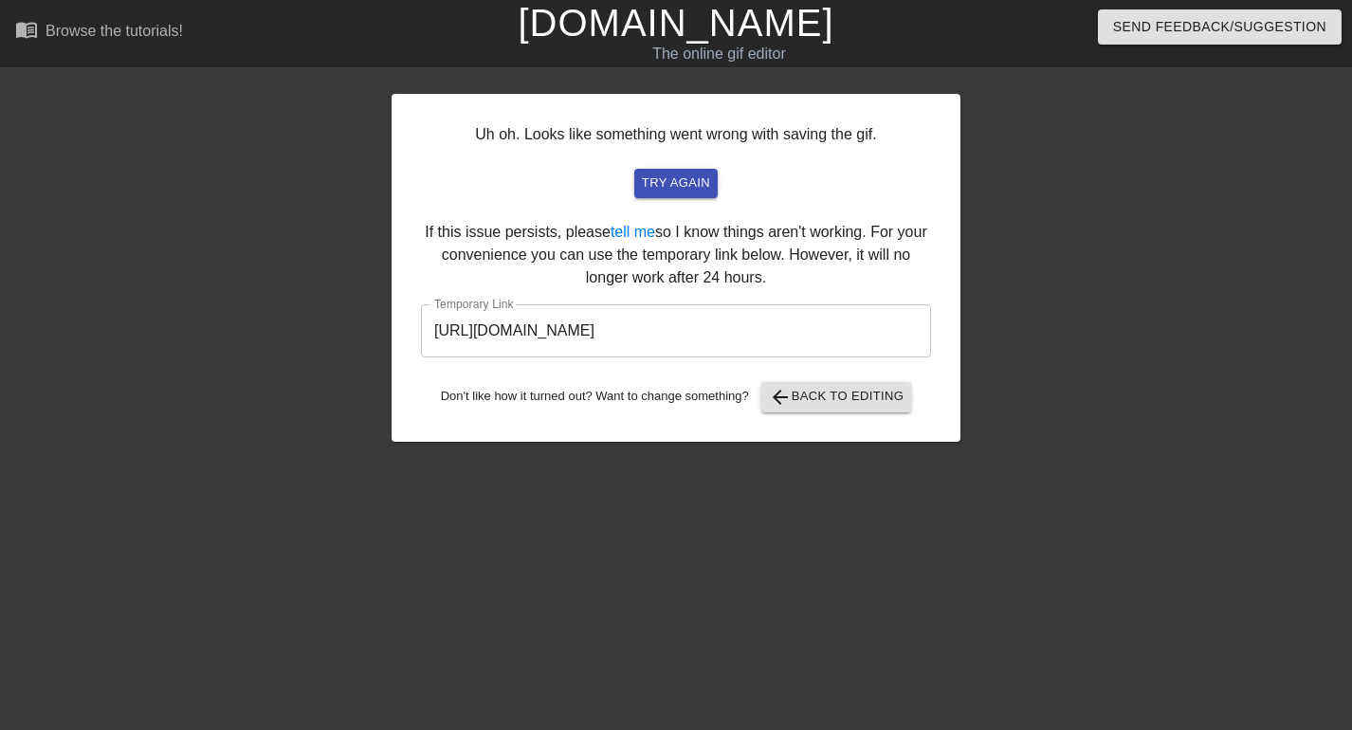
click at [857, 350] on input "https://www.gifntext.com/temp_generations/8btPzKhZ.gif" at bounding box center [676, 330] width 510 height 53
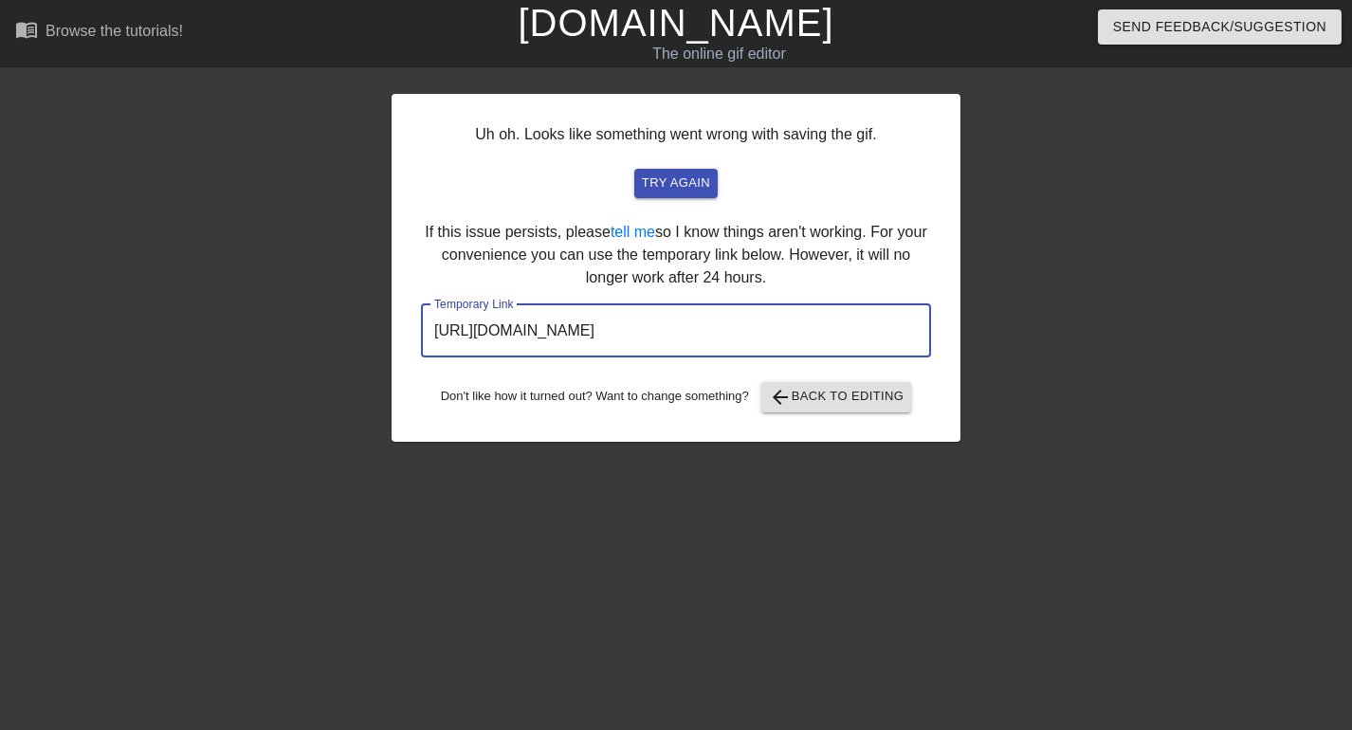
click at [857, 350] on input "https://www.gifntext.com/temp_generations/8btPzKhZ.gif" at bounding box center [676, 330] width 510 height 53
click at [855, 343] on input "https://www.gifntext.com/temp_generations/8btPzKhZ.gif" at bounding box center [676, 330] width 510 height 53
click at [856, 336] on input "https://www.gifntext.com/temp_generations/8btPzKhZ.gif" at bounding box center [676, 330] width 510 height 53
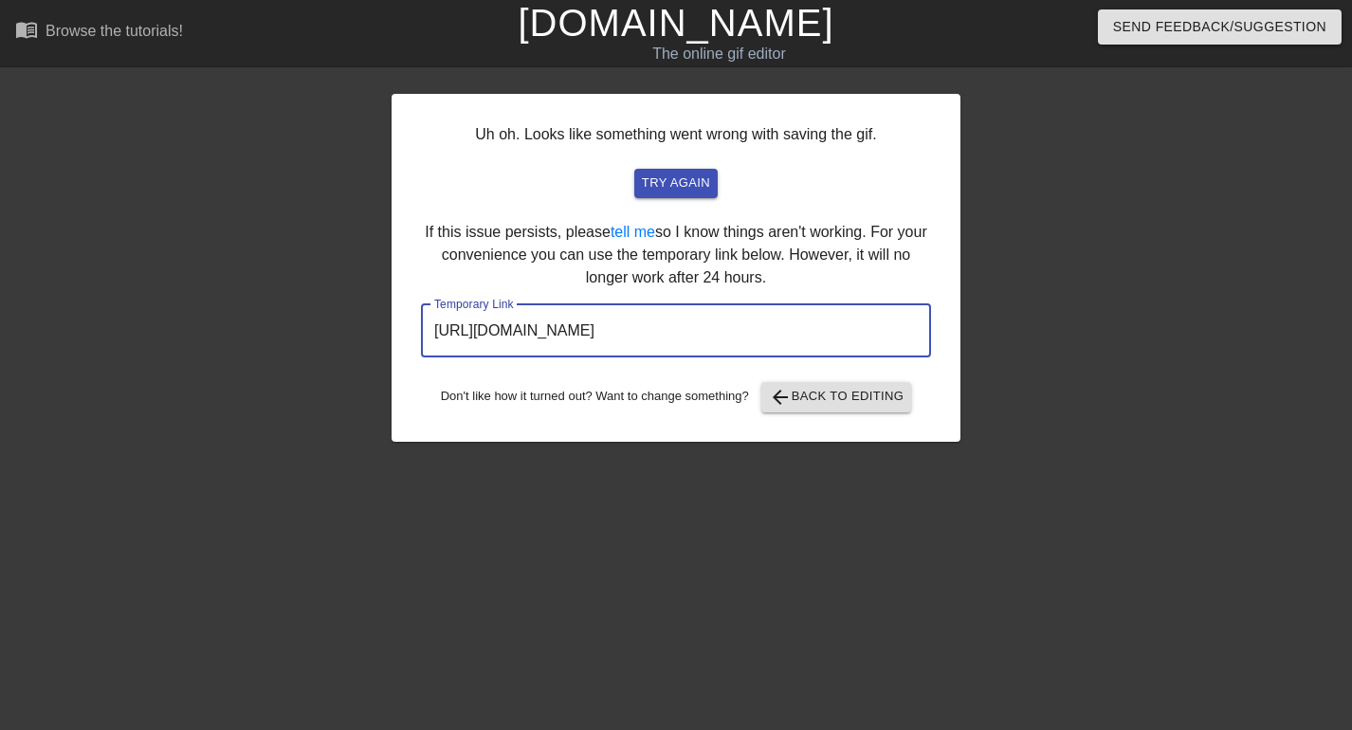
click at [856, 336] on input "https://www.gifntext.com/temp_generations/8btPzKhZ.gif" at bounding box center [676, 330] width 510 height 53
